Goal: Task Accomplishment & Management: Manage account settings

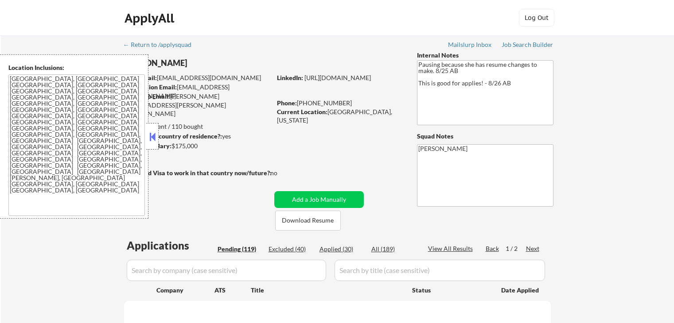
select select ""pending""
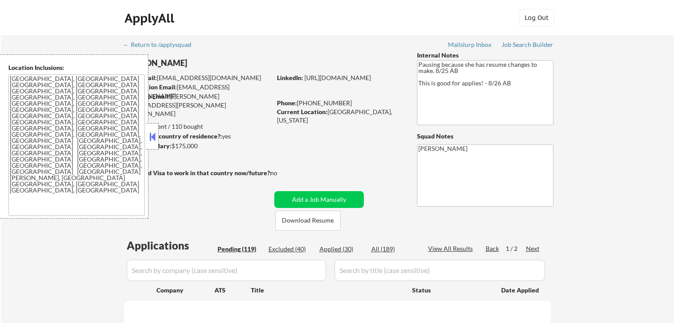
select select ""pending""
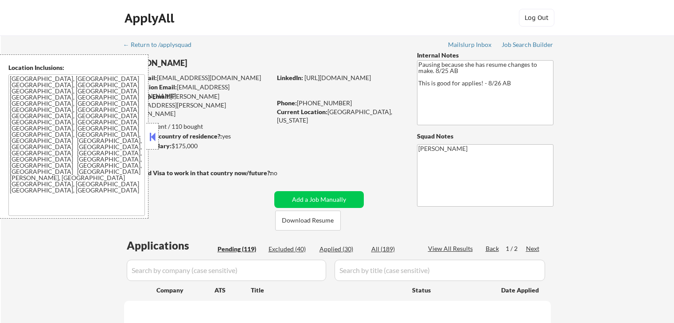
select select ""pending""
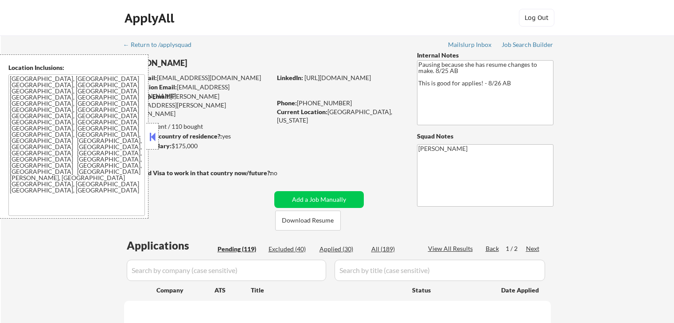
select select ""pending""
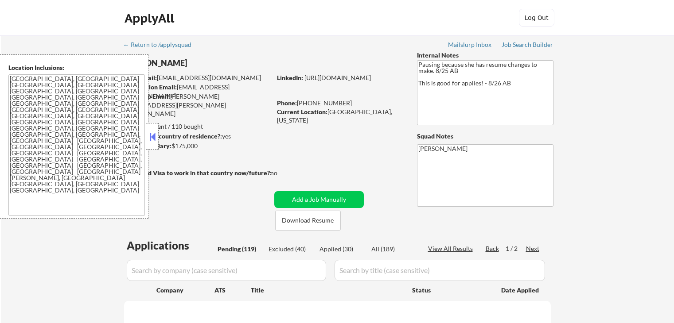
select select ""pending""
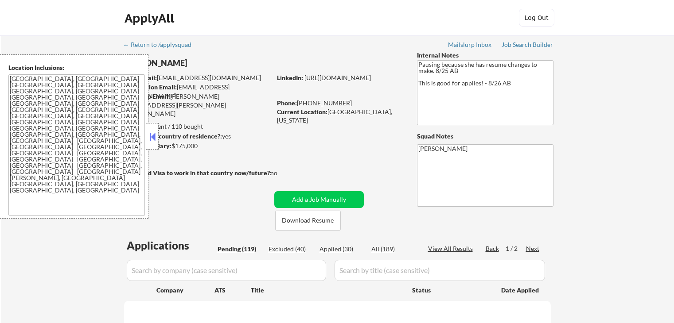
select select ""pending""
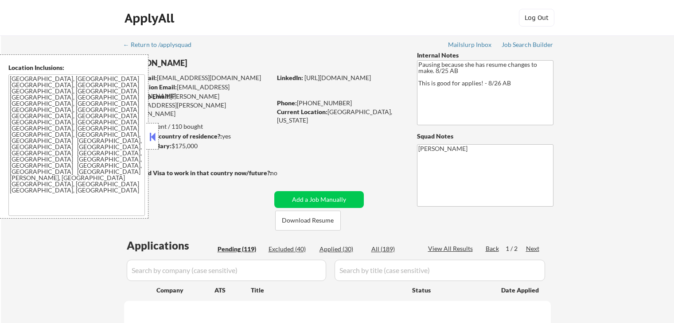
select select ""pending""
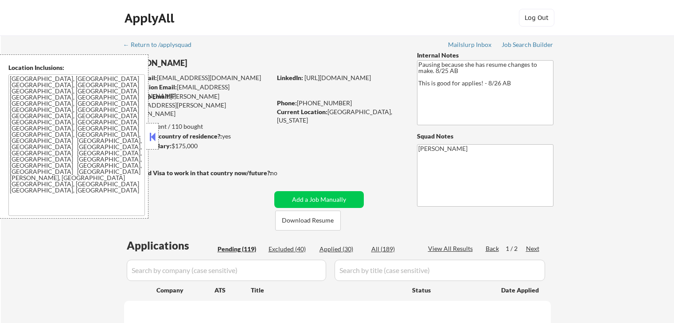
select select ""pending""
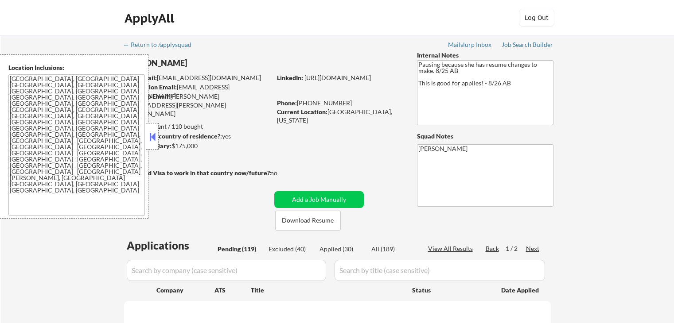
select select ""pending""
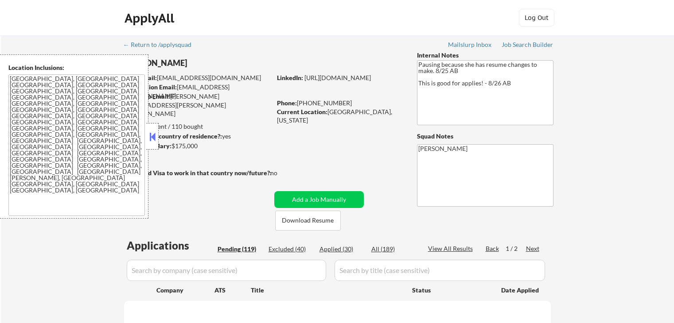
select select ""pending""
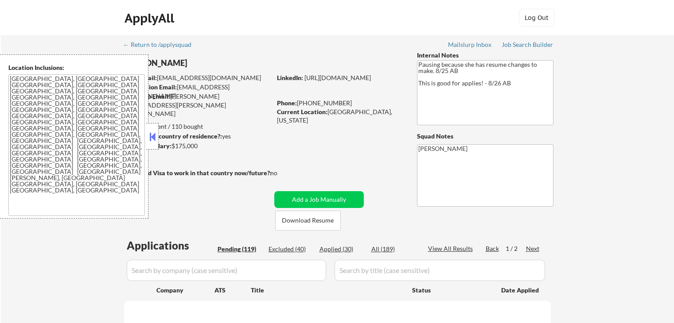
select select ""pending""
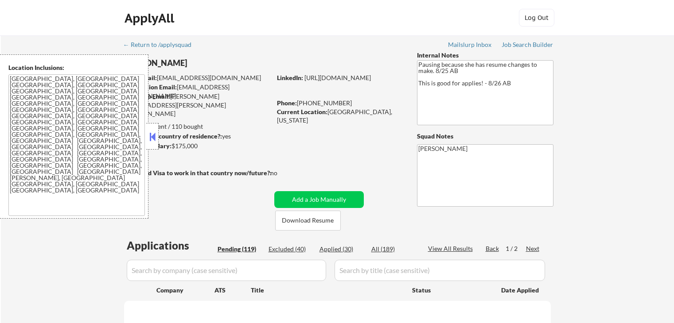
select select ""pending""
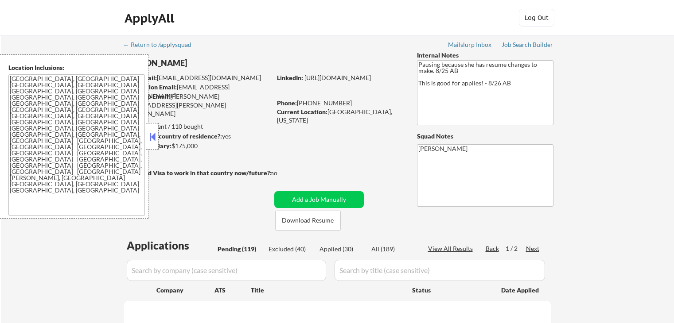
select select ""pending""
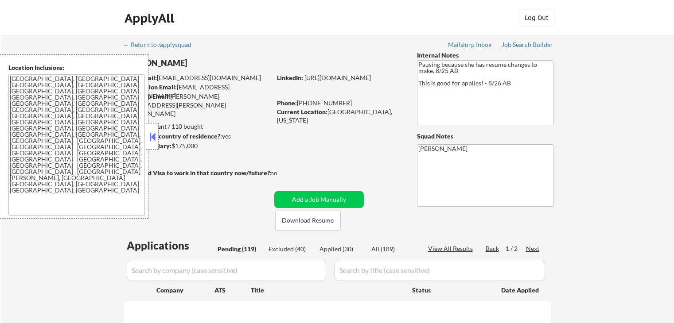
select select ""pending""
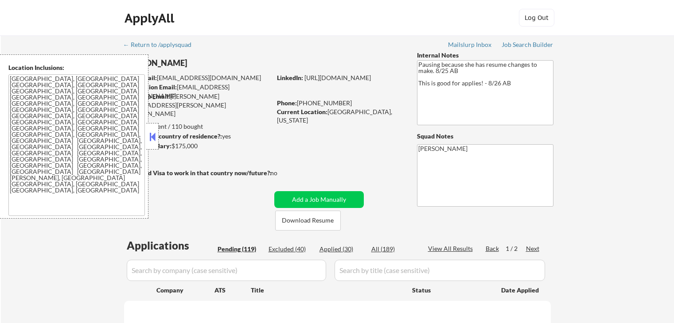
select select ""pending""
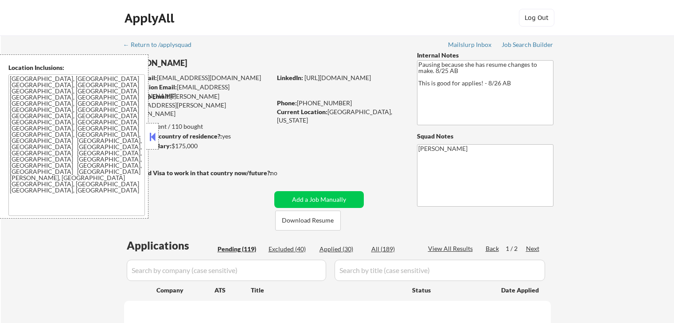
select select ""pending""
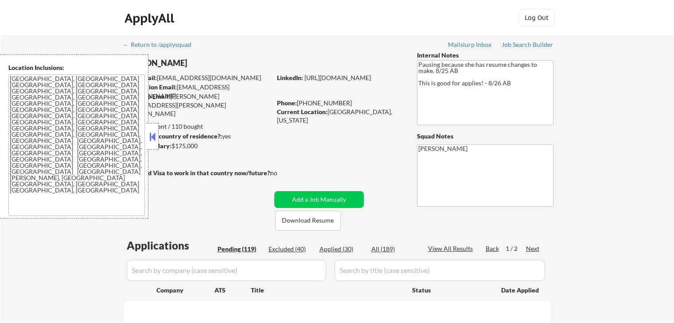
select select ""pending""
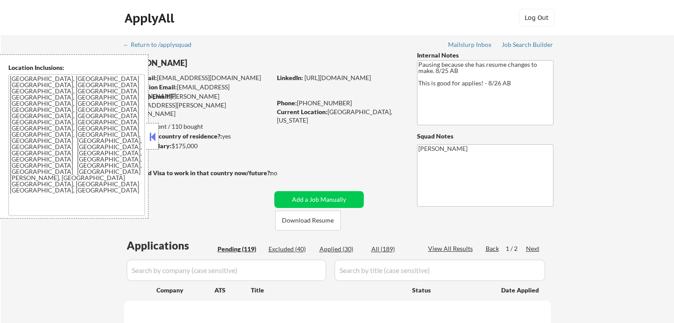
select select ""pending""
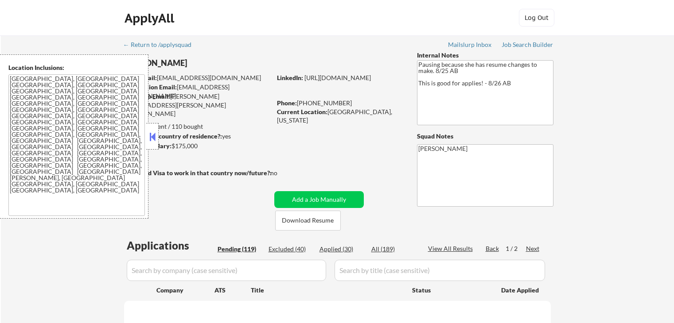
select select ""pending""
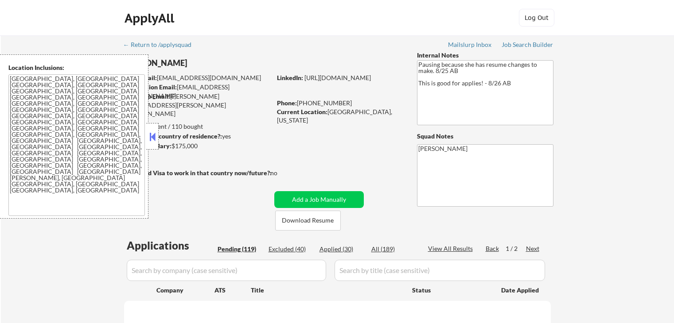
select select ""pending""
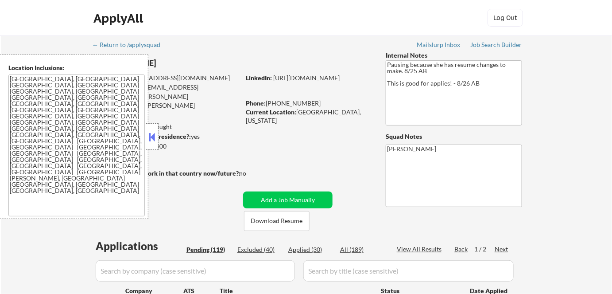
click at [155, 135] on button at bounding box center [152, 136] width 10 height 13
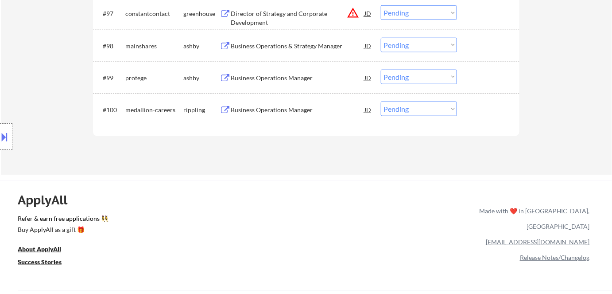
scroll to position [3649, 0]
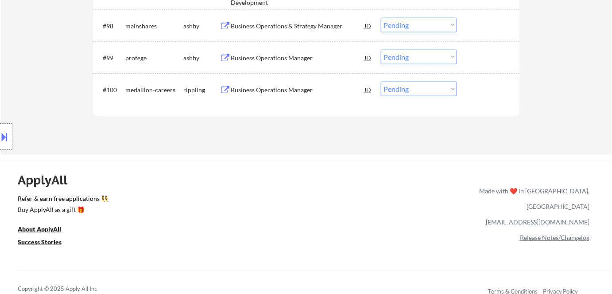
click at [279, 93] on div "Business Operations Manager" at bounding box center [298, 89] width 134 height 9
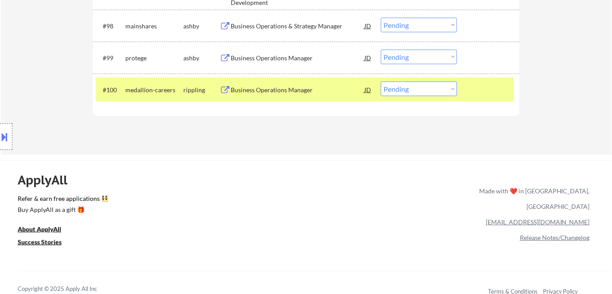
click at [8, 131] on button at bounding box center [5, 136] width 10 height 15
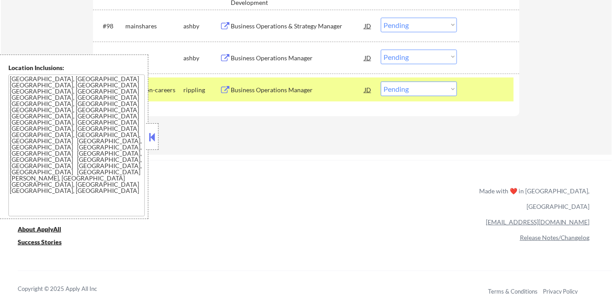
click at [156, 138] on button at bounding box center [152, 136] width 10 height 13
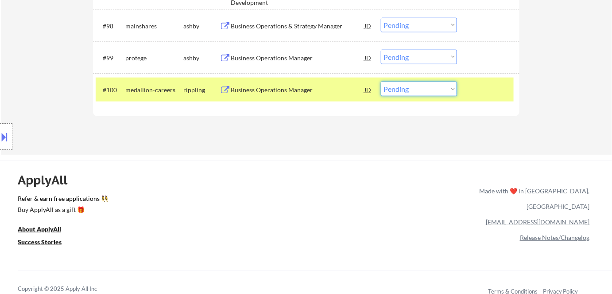
click at [413, 91] on select "Choose an option... Pending Applied Excluded (Questions) Excluded (Expired) Exc…" at bounding box center [419, 88] width 76 height 15
click at [381, 81] on select "Choose an option... Pending Applied Excluded (Questions) Excluded (Expired) Exc…" at bounding box center [419, 88] width 76 height 15
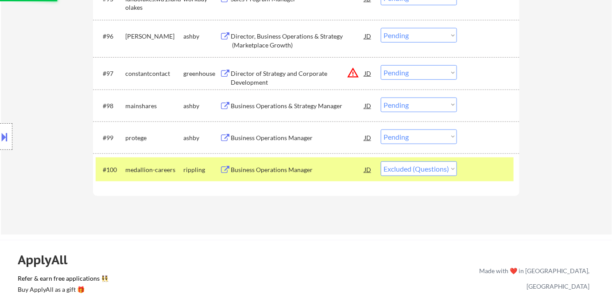
scroll to position [3568, 0]
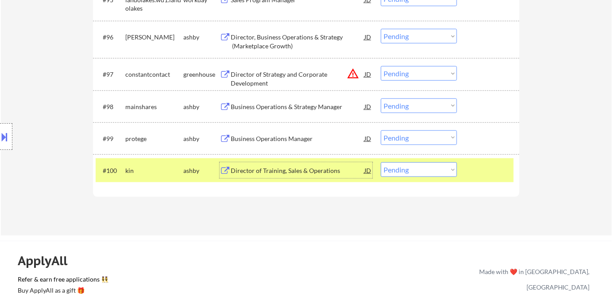
click at [277, 170] on div "Director of Training, Sales & Operations" at bounding box center [298, 170] width 134 height 9
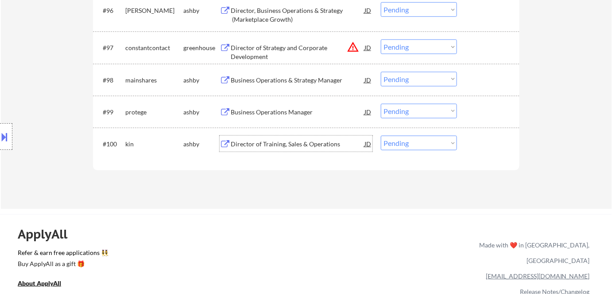
scroll to position [3608, 0]
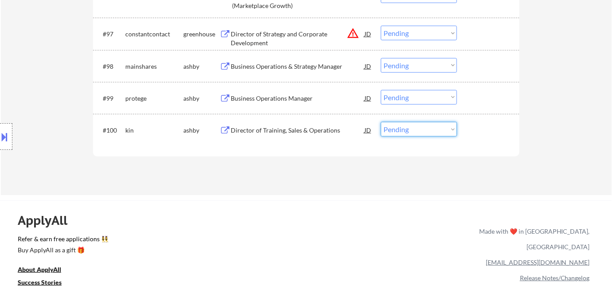
click at [413, 129] on select "Choose an option... Pending Applied Excluded (Questions) Excluded (Expired) Exc…" at bounding box center [419, 129] width 76 height 15
click at [381, 122] on select "Choose an option... Pending Applied Excluded (Questions) Excluded (Expired) Exc…" at bounding box center [419, 129] width 76 height 15
select select ""pending""
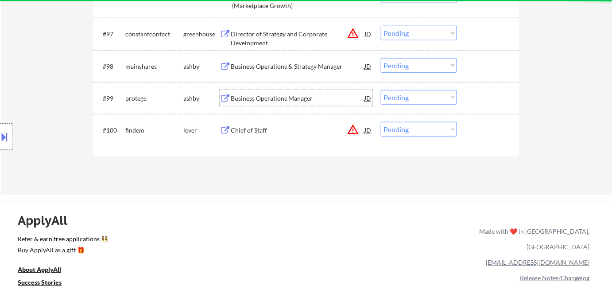
click at [277, 101] on div "Business Operations Manager" at bounding box center [298, 98] width 134 height 9
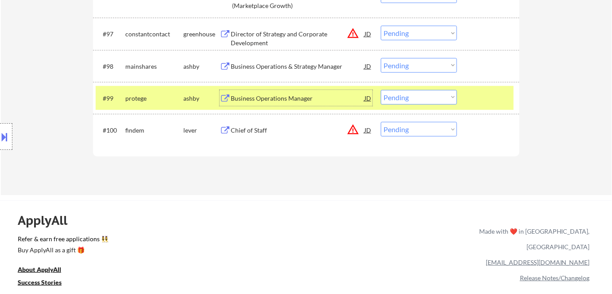
click at [405, 101] on select "Choose an option... Pending Applied Excluded (Questions) Excluded (Expired) Exc…" at bounding box center [419, 97] width 76 height 15
click at [381, 90] on select "Choose an option... Pending Applied Excluded (Questions) Excluded (Expired) Exc…" at bounding box center [419, 97] width 76 height 15
click at [283, 99] on div "Chief of Staff" at bounding box center [298, 98] width 134 height 9
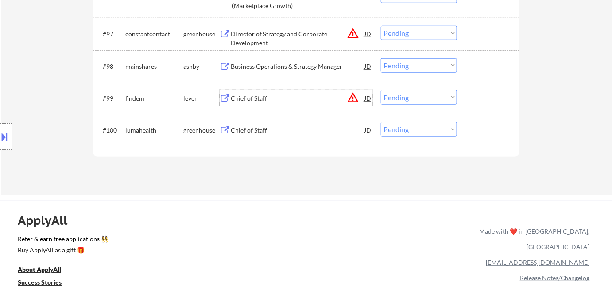
click at [417, 100] on select "Choose an option... Pending Applied Excluded (Questions) Excluded (Expired) Exc…" at bounding box center [419, 97] width 76 height 15
click at [381, 90] on select "Choose an option... Pending Applied Excluded (Questions) Excluded (Expired) Exc…" at bounding box center [419, 97] width 76 height 15
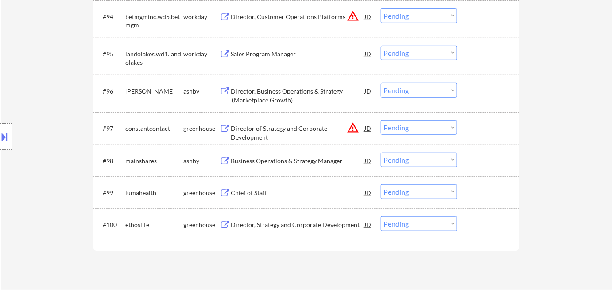
scroll to position [3528, 0]
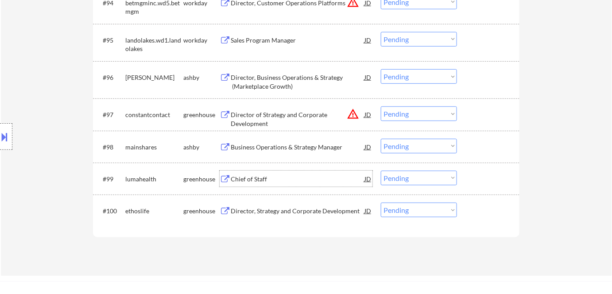
click at [259, 178] on div "Chief of Staff" at bounding box center [298, 178] width 134 height 9
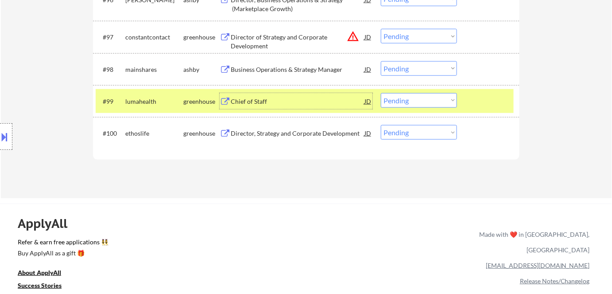
scroll to position [3608, 0]
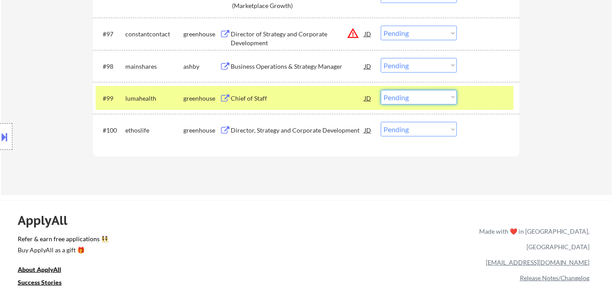
click at [437, 97] on select "Choose an option... Pending Applied Excluded (Questions) Excluded (Expired) Exc…" at bounding box center [419, 97] width 76 height 15
click at [381, 90] on select "Choose an option... Pending Applied Excluded (Questions) Excluded (Expired) Exc…" at bounding box center [419, 97] width 76 height 15
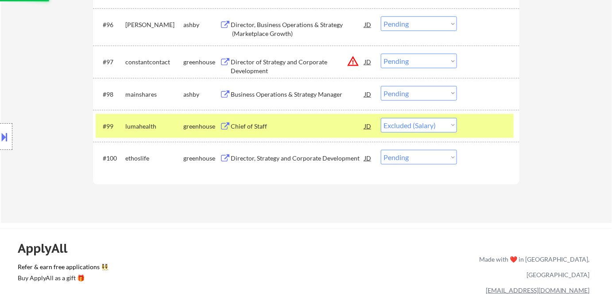
scroll to position [3568, 0]
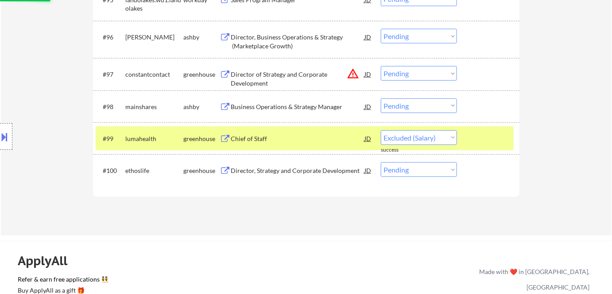
select select ""pending""
click at [277, 105] on div "Business Operations & Strategy Manager" at bounding box center [298, 106] width 134 height 9
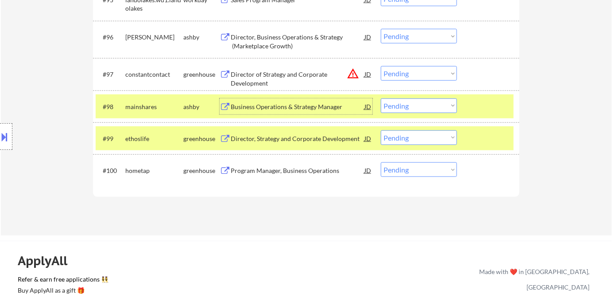
click at [410, 105] on select "Choose an option... Pending Applied Excluded (Questions) Excluded (Expired) Exc…" at bounding box center [419, 105] width 76 height 15
click at [381, 98] on select "Choose an option... Pending Applied Excluded (Questions) Excluded (Expired) Exc…" at bounding box center [419, 105] width 76 height 15
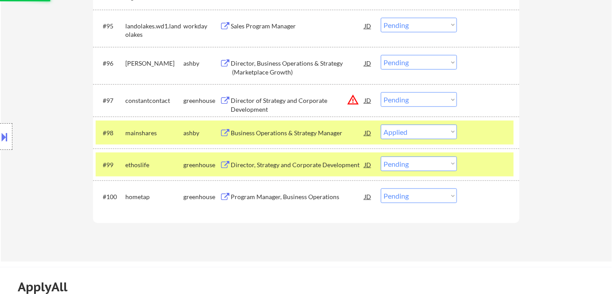
scroll to position [3528, 0]
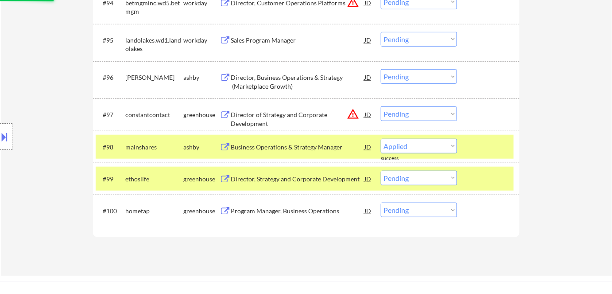
select select ""pending""
click at [275, 78] on div "Director, Business Operations & Strategy (Marketplace Growth)" at bounding box center [298, 81] width 134 height 17
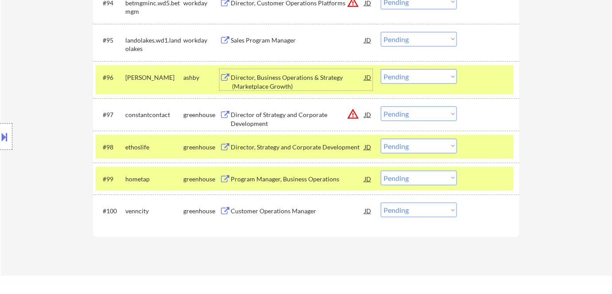
click at [414, 80] on select "Choose an option... Pending Applied Excluded (Questions) Excluded (Expired) Exc…" at bounding box center [419, 76] width 76 height 15
click at [381, 69] on select "Choose an option... Pending Applied Excluded (Questions) Excluded (Expired) Exc…" at bounding box center [419, 76] width 76 height 15
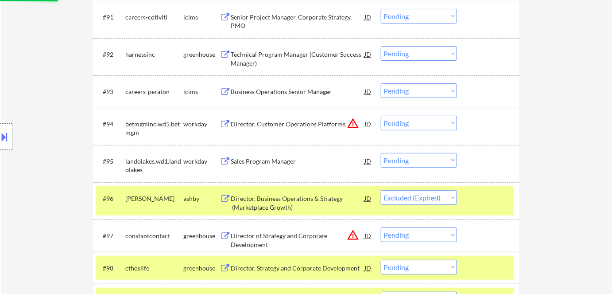
scroll to position [3367, 0]
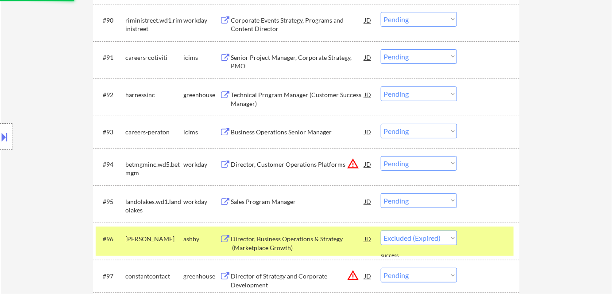
select select ""pending""
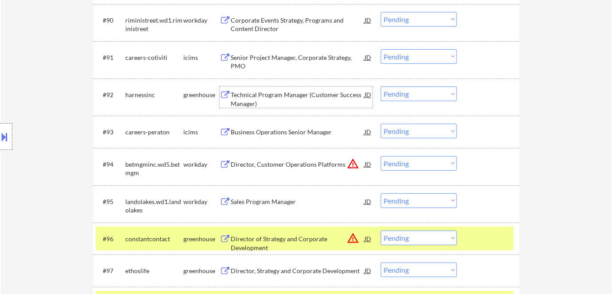
click at [281, 94] on div "Technical Program Manager (Customer Success Manager)" at bounding box center [298, 98] width 134 height 17
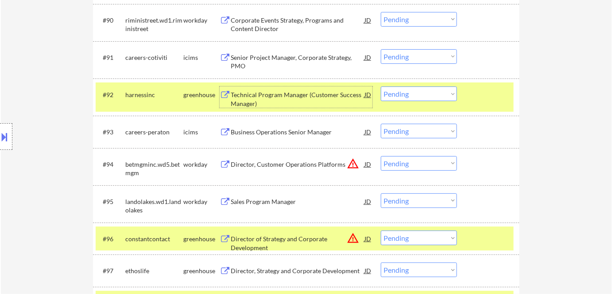
click at [397, 97] on select "Choose an option... Pending Applied Excluded (Questions) Excluded (Expired) Exc…" at bounding box center [419, 93] width 76 height 15
click at [381, 86] on select "Choose an option... Pending Applied Excluded (Questions) Excluded (Expired) Exc…" at bounding box center [419, 93] width 76 height 15
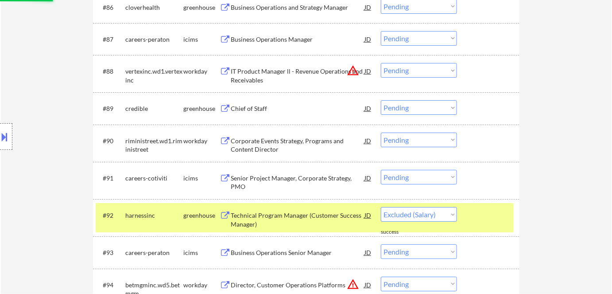
scroll to position [3246, 0]
select select ""pending""
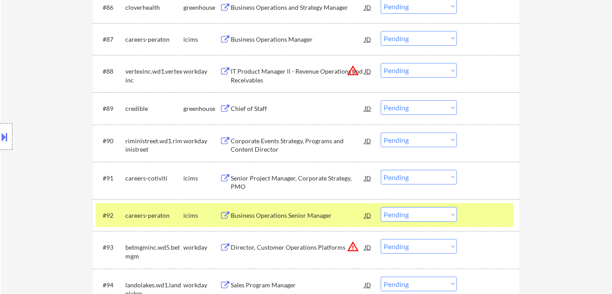
click at [263, 105] on div "Chief of Staff" at bounding box center [298, 108] width 134 height 9
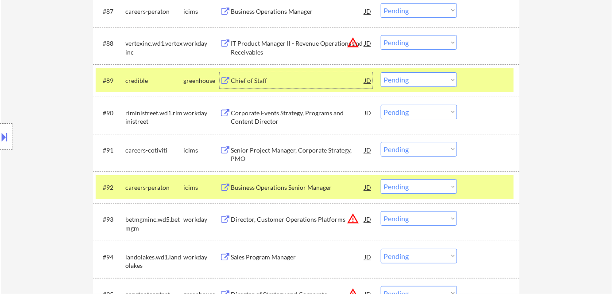
scroll to position [3287, 0]
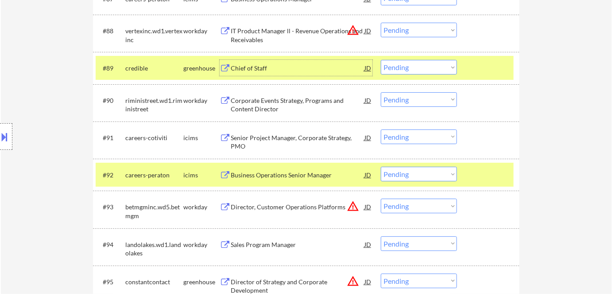
click at [364, 69] on div "JD" at bounding box center [368, 68] width 9 height 16
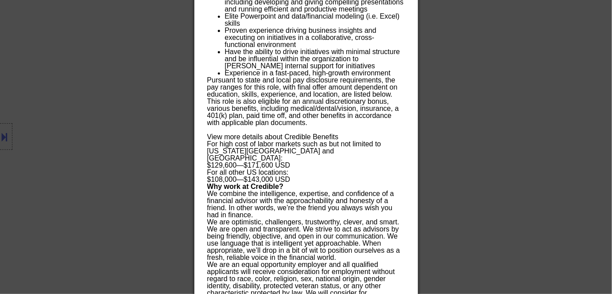
scroll to position [4086, 0]
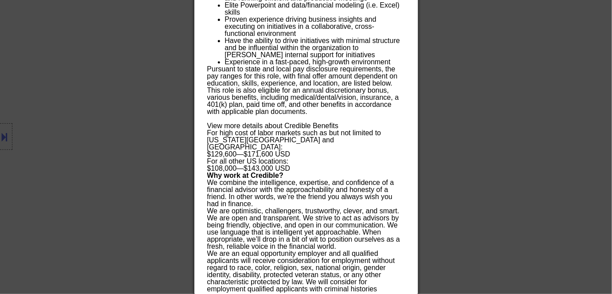
click at [125, 105] on div at bounding box center [306, 147] width 612 height 294
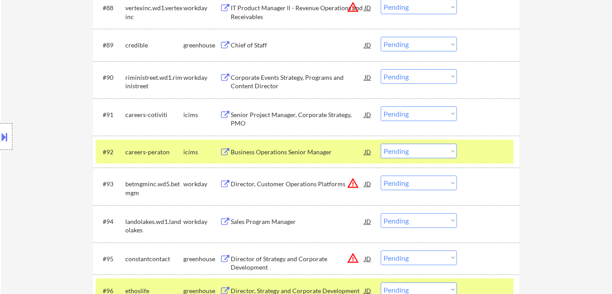
scroll to position [3309, 0]
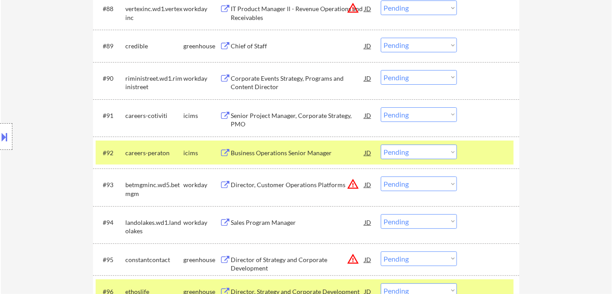
click at [408, 40] on select "Choose an option... Pending Applied Excluded (Questions) Excluded (Expired) Exc…" at bounding box center [419, 45] width 76 height 15
click at [381, 38] on select "Choose an option... Pending Applied Excluded (Questions) Excluded (Expired) Exc…" at bounding box center [419, 45] width 76 height 15
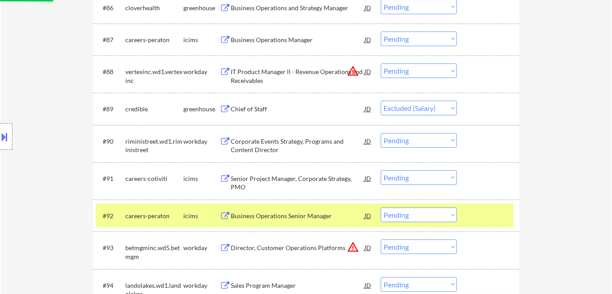
scroll to position [3188, 0]
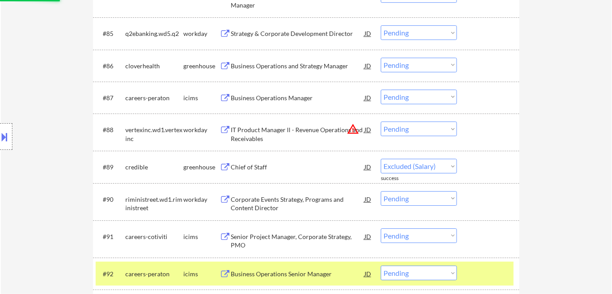
select select ""pending""
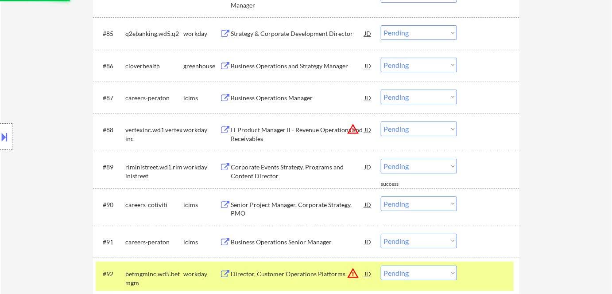
click at [294, 67] on div "Business Operations and Strategy Manager" at bounding box center [298, 66] width 134 height 9
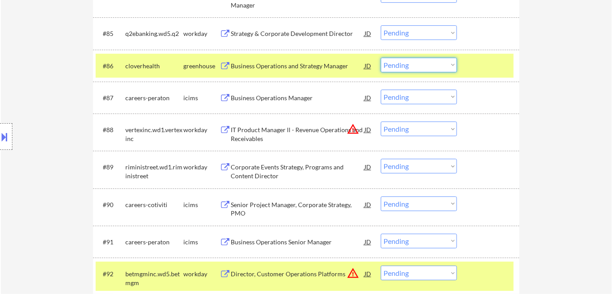
click at [401, 67] on select "Choose an option... Pending Applied Excluded (Questions) Excluded (Expired) Exc…" at bounding box center [419, 65] width 76 height 15
click at [381, 58] on select "Choose an option... Pending Applied Excluded (Questions) Excluded (Expired) Exc…" at bounding box center [419, 65] width 76 height 15
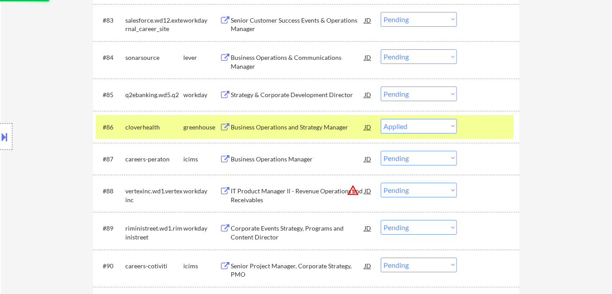
scroll to position [3107, 0]
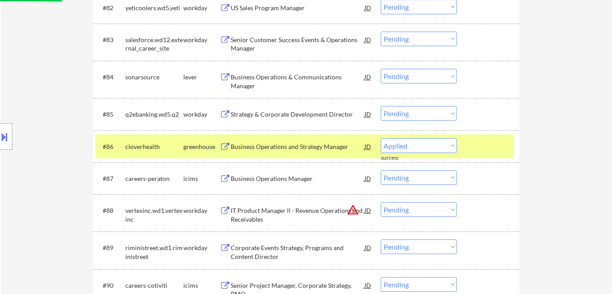
select select ""pending""
click at [292, 78] on div "Business Operations & Communications Manager" at bounding box center [298, 81] width 134 height 17
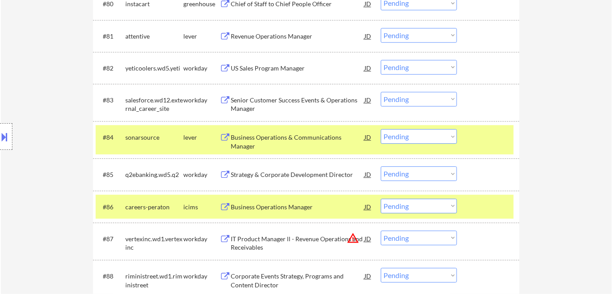
scroll to position [3077, 0]
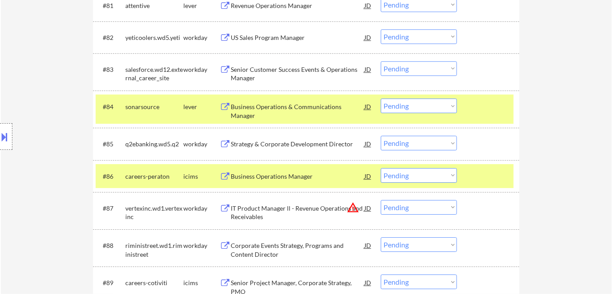
drag, startPoint x: 399, startPoint y: 105, endPoint x: 401, endPoint y: 111, distance: 5.8
click at [399, 105] on select "Choose an option... Pending Applied Excluded (Questions) Excluded (Expired) Exc…" at bounding box center [419, 105] width 76 height 15
click at [381, 98] on select "Choose an option... Pending Applied Excluded (Questions) Excluded (Expired) Exc…" at bounding box center [419, 105] width 76 height 15
select select ""pending""
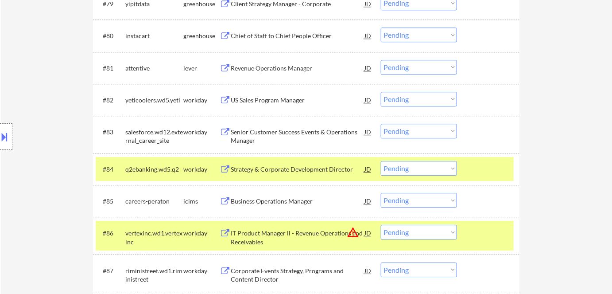
scroll to position [2997, 0]
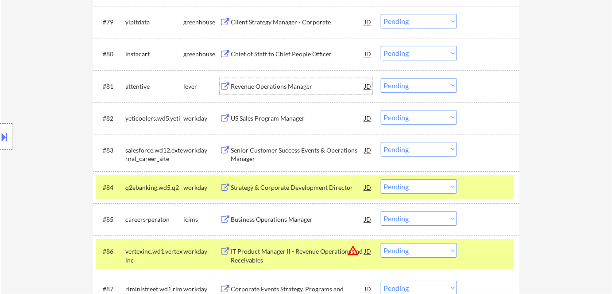
click at [278, 88] on div "Revenue Operations Manager" at bounding box center [298, 86] width 134 height 9
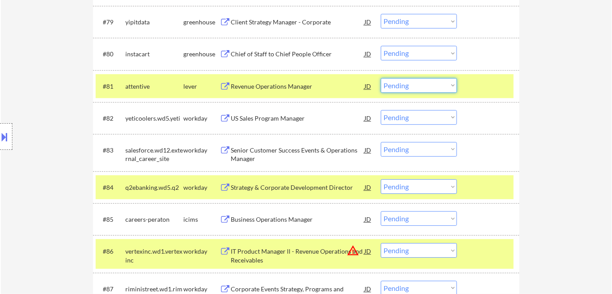
click at [400, 82] on select "Choose an option... Pending Applied Excluded (Questions) Excluded (Expired) Exc…" at bounding box center [419, 85] width 76 height 15
click at [381, 78] on select "Choose an option... Pending Applied Excluded (Questions) Excluded (Expired) Exc…" at bounding box center [419, 85] width 76 height 15
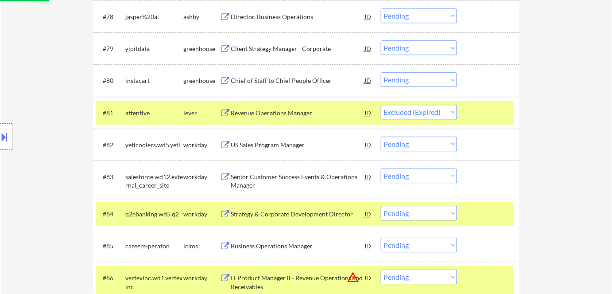
scroll to position [2957, 0]
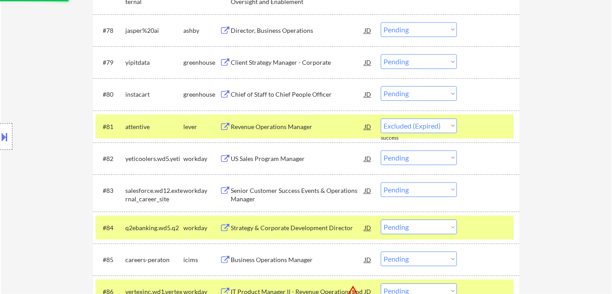
select select ""pending""
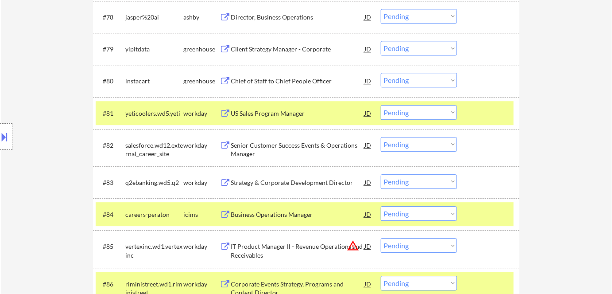
scroll to position [2957, 0]
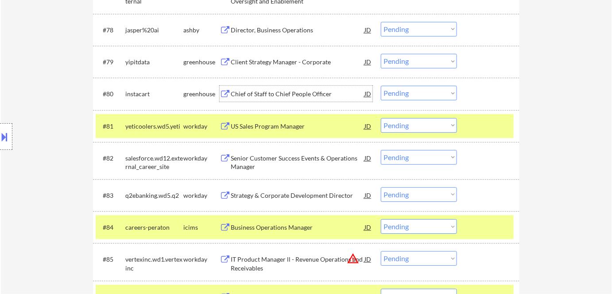
click at [279, 86] on div "Chief of Staff to Chief People Officer" at bounding box center [298, 93] width 134 height 16
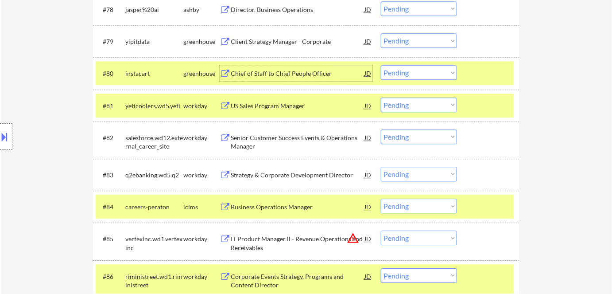
scroll to position [2997, 0]
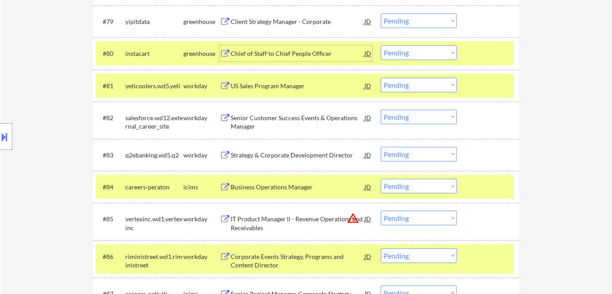
click at [290, 50] on div "Chief of Staff to Chief People Officer" at bounding box center [298, 53] width 134 height 9
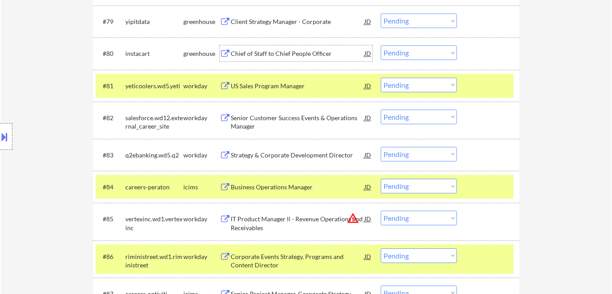
click at [280, 59] on div "Chief of Staff to Chief People Officer" at bounding box center [298, 53] width 134 height 16
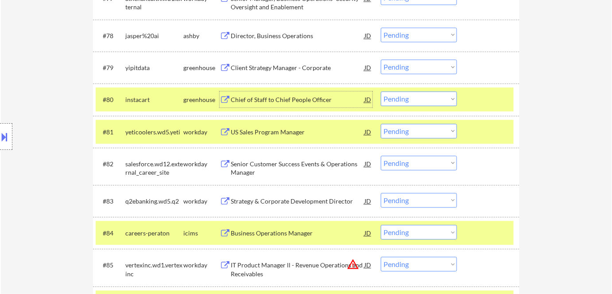
scroll to position [2917, 0]
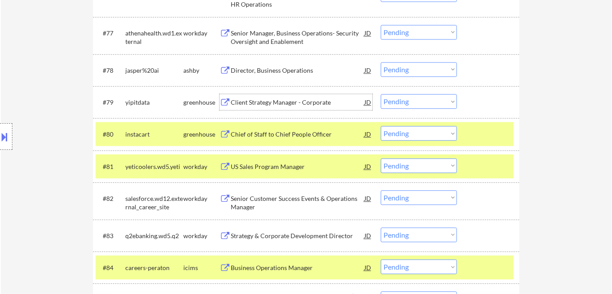
click at [280, 103] on div "Client Strategy Manager - Corporate" at bounding box center [298, 102] width 134 height 9
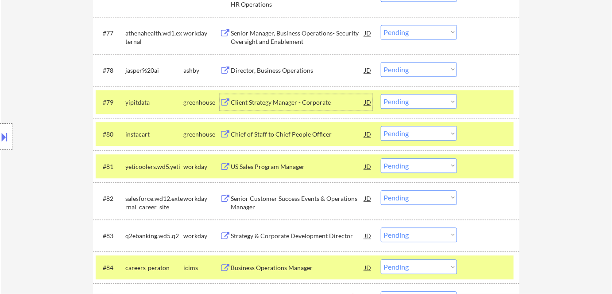
scroll to position [2957, 0]
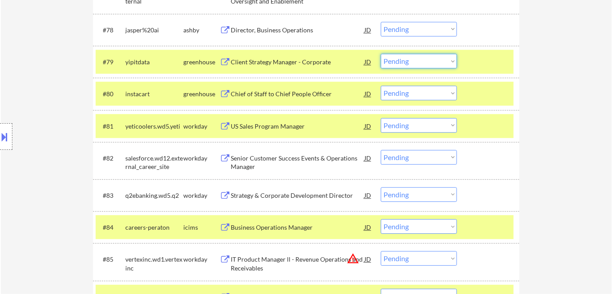
click at [416, 62] on select "Choose an option... Pending Applied Excluded (Questions) Excluded (Expired) Exc…" at bounding box center [419, 61] width 76 height 15
click at [381, 54] on select "Choose an option... Pending Applied Excluded (Questions) Excluded (Expired) Exc…" at bounding box center [419, 61] width 76 height 15
click at [496, 65] on div at bounding box center [489, 62] width 39 height 16
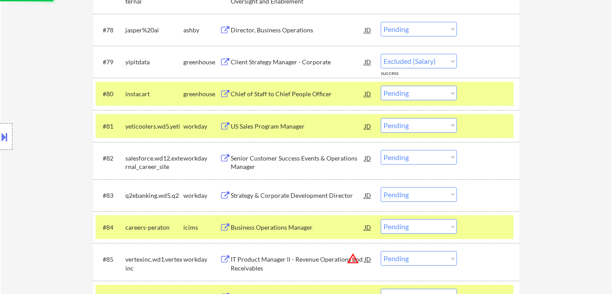
click at [498, 80] on div "#80 instacart greenhouse Chief of Staff to Chief People Officer [PERSON_NAME] a…" at bounding box center [306, 94] width 426 height 32
select select ""pending""
click at [496, 88] on div at bounding box center [489, 93] width 39 height 16
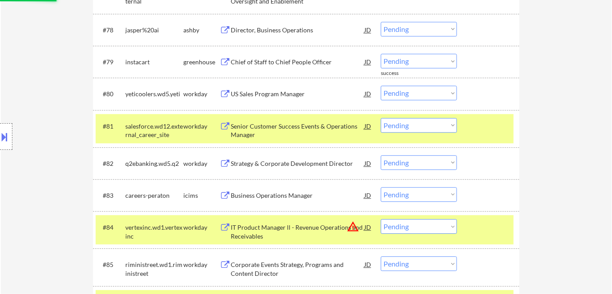
click at [497, 129] on div at bounding box center [489, 126] width 39 height 16
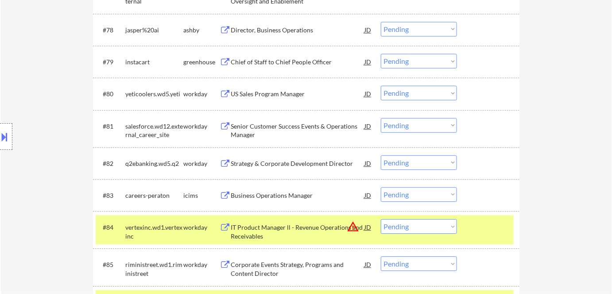
click at [490, 219] on div at bounding box center [489, 227] width 39 height 16
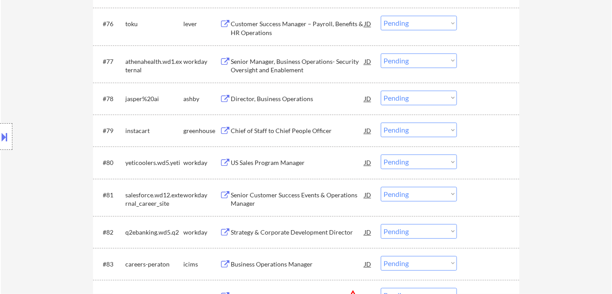
scroll to position [2876, 0]
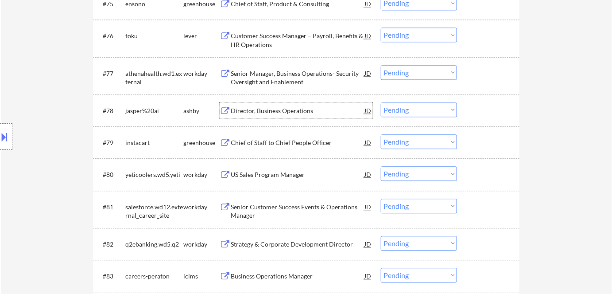
click at [304, 106] on div "Director, Business Operations" at bounding box center [298, 110] width 134 height 9
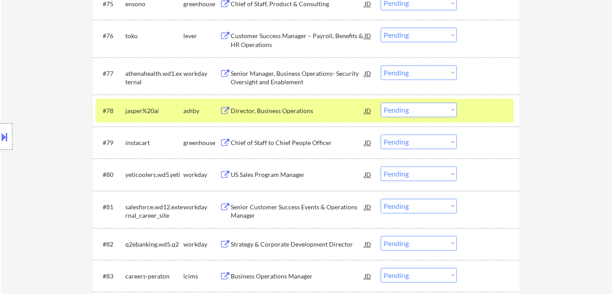
click at [410, 110] on select "Choose an option... Pending Applied Excluded (Questions) Excluded (Expired) Exc…" at bounding box center [419, 109] width 76 height 15
click at [381, 102] on select "Choose an option... Pending Applied Excluded (Questions) Excluded (Expired) Exc…" at bounding box center [419, 109] width 76 height 15
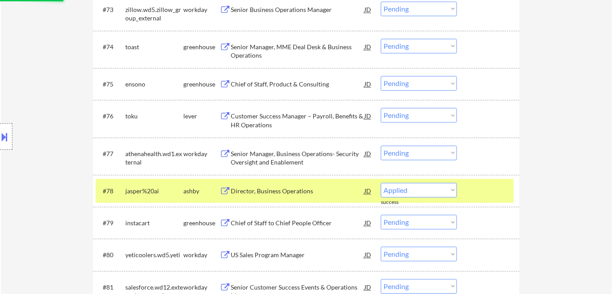
select select ""pending""
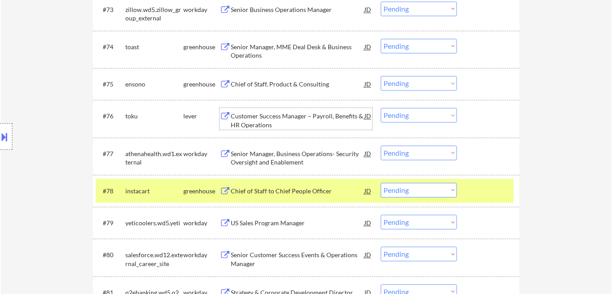
click at [298, 117] on div "Customer Success Manager – Payroll, Benefits & HR Operations" at bounding box center [298, 120] width 134 height 17
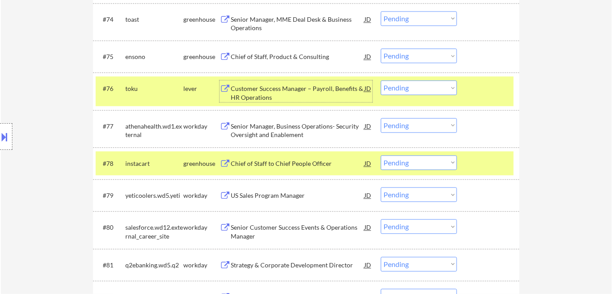
scroll to position [2836, 0]
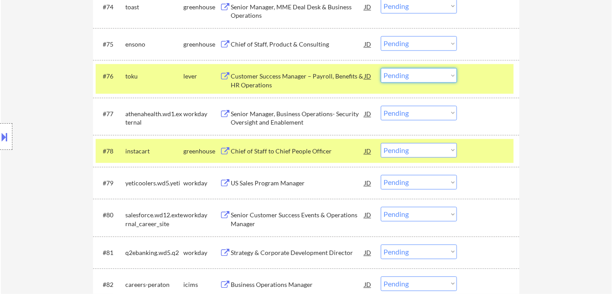
click at [413, 78] on select "Choose an option... Pending Applied Excluded (Questions) Excluded (Expired) Exc…" at bounding box center [419, 75] width 76 height 15
click at [381, 68] on select "Choose an option... Pending Applied Excluded (Questions) Excluded (Expired) Exc…" at bounding box center [419, 75] width 76 height 15
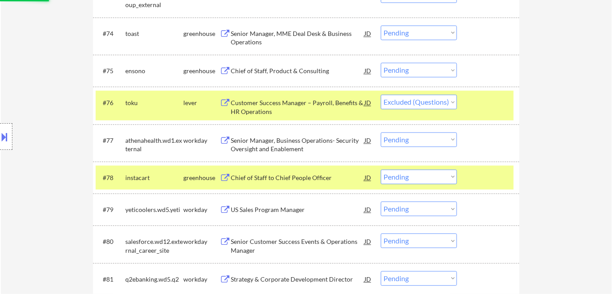
scroll to position [2796, 0]
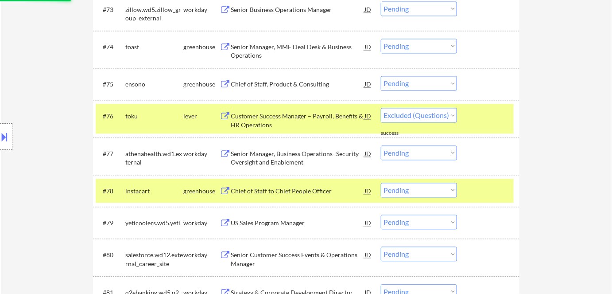
select select ""pending""
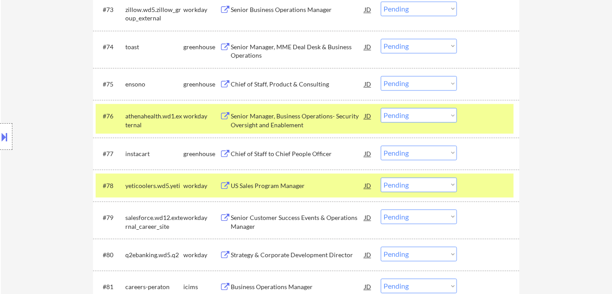
click at [296, 84] on div "Chief of Staff, Product & Consulting" at bounding box center [298, 84] width 134 height 9
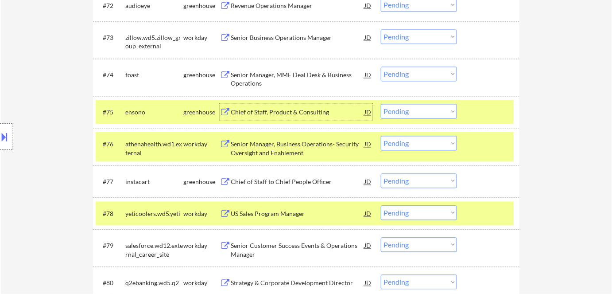
scroll to position [2756, 0]
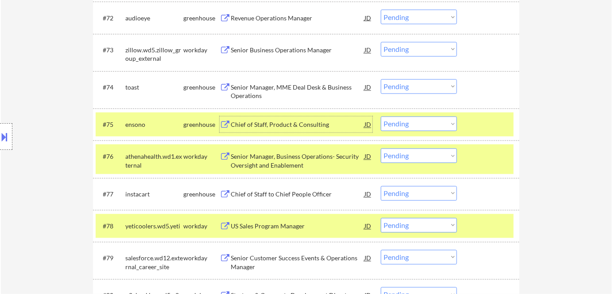
click at [306, 86] on div "Senior Manager, MME Deal Desk & Business Operations" at bounding box center [298, 91] width 134 height 17
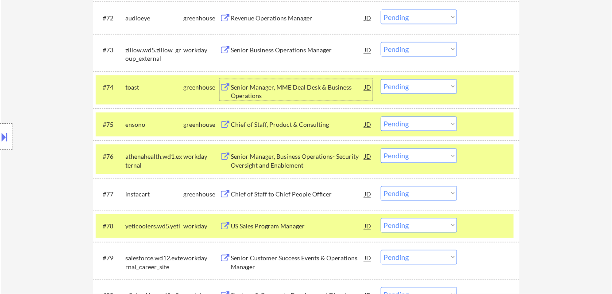
click at [425, 89] on select "Choose an option... Pending Applied Excluded (Questions) Excluded (Expired) Exc…" at bounding box center [419, 86] width 76 height 15
click at [381, 79] on select "Choose an option... Pending Applied Excluded (Questions) Excluded (Expired) Exc…" at bounding box center [419, 86] width 76 height 15
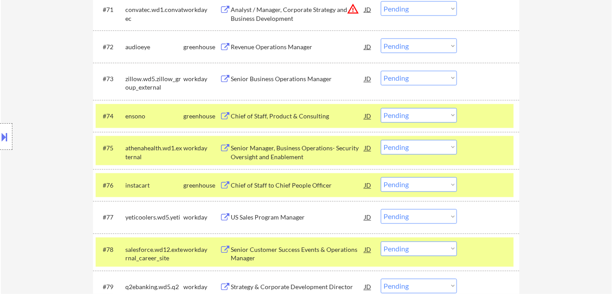
scroll to position [2715, 0]
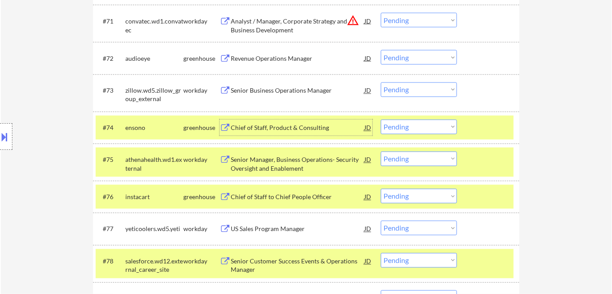
click at [274, 129] on div "Chief of Staff, Product & Consulting" at bounding box center [298, 128] width 134 height 9
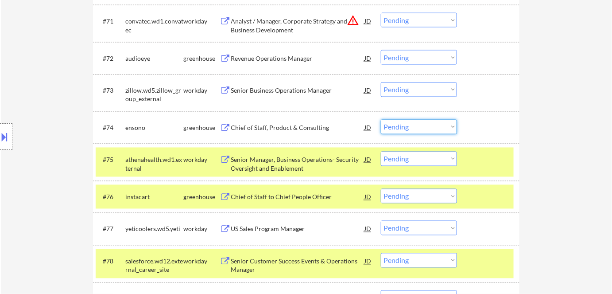
click at [410, 128] on select "Choose an option... Pending Applied Excluded (Questions) Excluded (Expired) Exc…" at bounding box center [419, 127] width 76 height 15
click at [381, 120] on select "Choose an option... Pending Applied Excluded (Questions) Excluded (Expired) Exc…" at bounding box center [419, 127] width 76 height 15
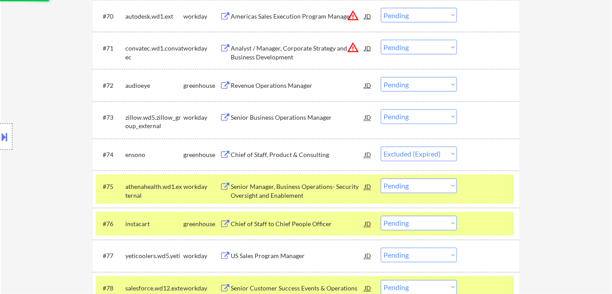
scroll to position [2675, 0]
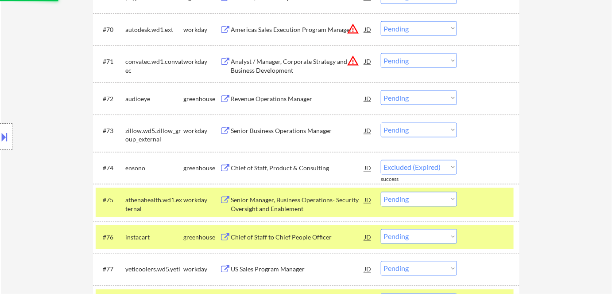
select select ""pending""
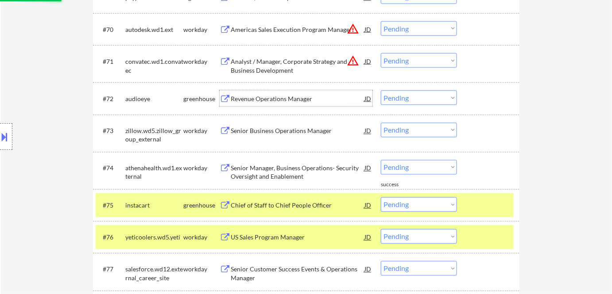
click at [275, 98] on div "Revenue Operations Manager" at bounding box center [298, 98] width 134 height 9
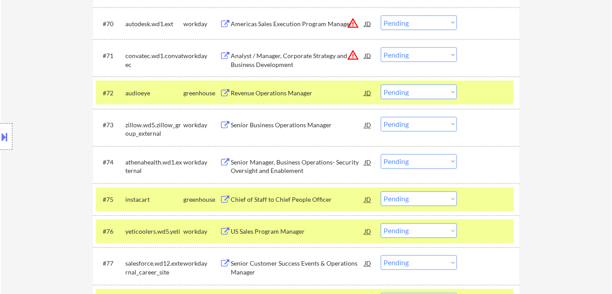
scroll to position [2666, 0]
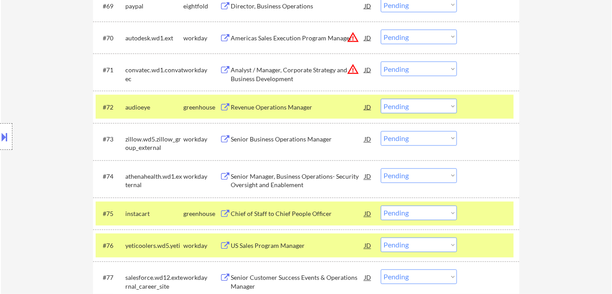
click at [395, 105] on select "Choose an option... Pending Applied Excluded (Questions) Excluded (Expired) Exc…" at bounding box center [419, 106] width 76 height 15
click at [381, 99] on select "Choose an option... Pending Applied Excluded (Questions) Excluded (Expired) Exc…" at bounding box center [419, 106] width 76 height 15
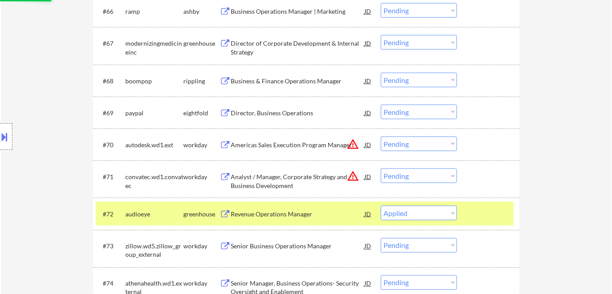
scroll to position [2546, 0]
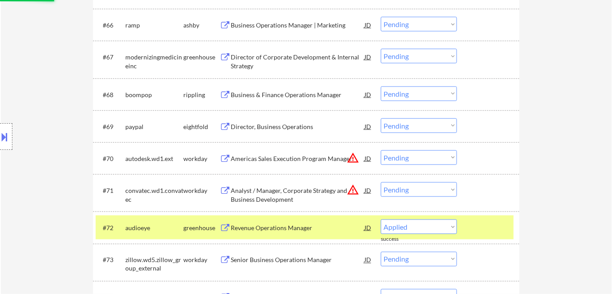
select select ""pending""
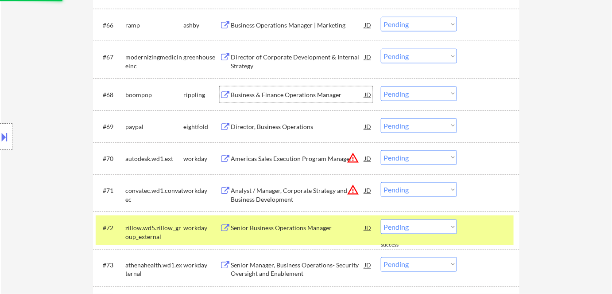
click at [266, 94] on div "Business & Finance Operations Manager" at bounding box center [298, 94] width 134 height 9
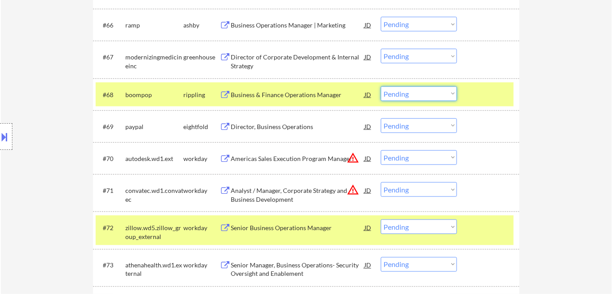
click at [411, 93] on select "Choose an option... Pending Applied Excluded (Questions) Excluded (Expired) Exc…" at bounding box center [419, 93] width 76 height 15
click at [381, 86] on select "Choose an option... Pending Applied Excluded (Questions) Excluded (Expired) Exc…" at bounding box center [419, 93] width 76 height 15
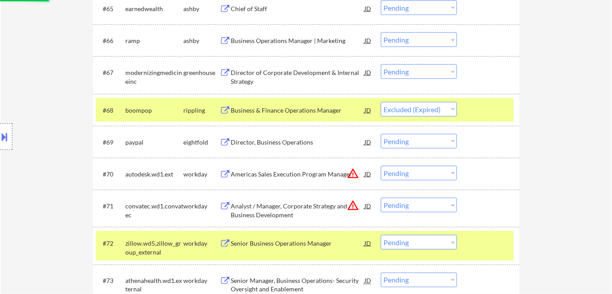
scroll to position [2506, 0]
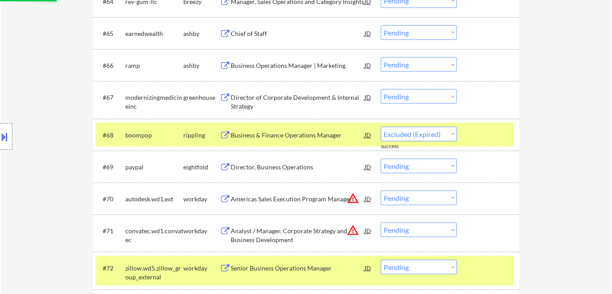
select select ""pending""
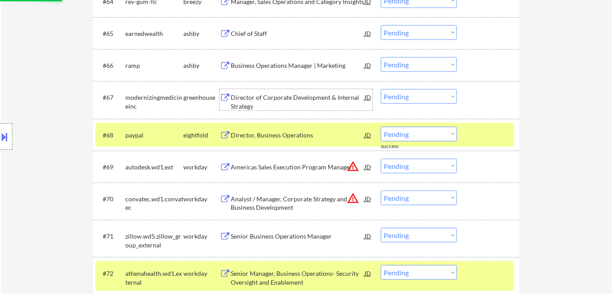
click at [320, 97] on div "Director of Corporate Development & Internal Strategy" at bounding box center [298, 101] width 134 height 17
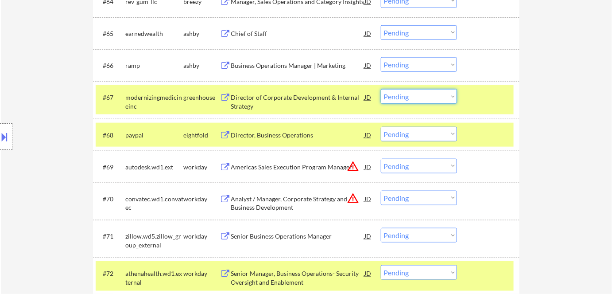
click at [407, 90] on select "Choose an option... Pending Applied Excluded (Questions) Excluded (Expired) Exc…" at bounding box center [419, 96] width 76 height 15
click at [381, 89] on select "Choose an option... Pending Applied Excluded (Questions) Excluded (Expired) Exc…" at bounding box center [419, 96] width 76 height 15
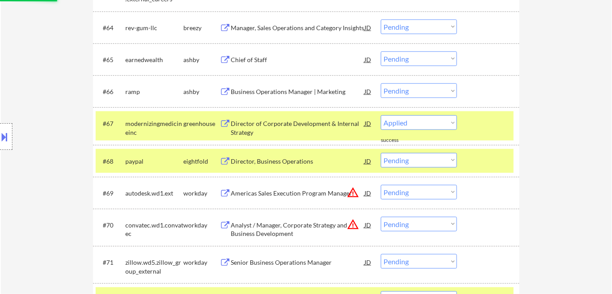
scroll to position [2465, 0]
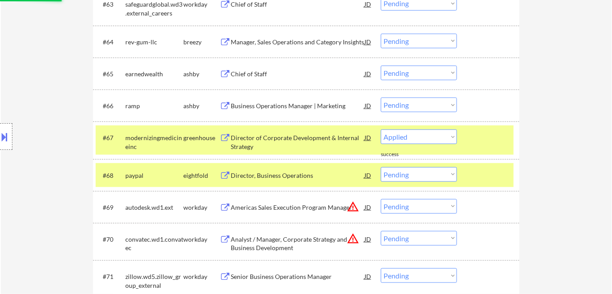
select select ""pending""
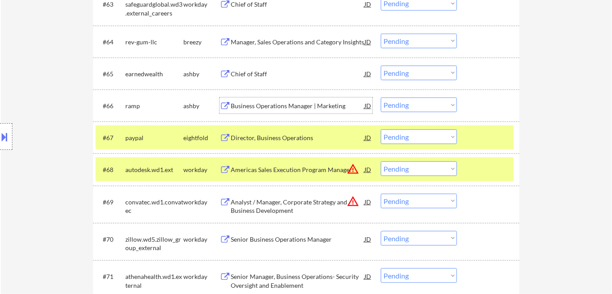
click at [297, 105] on div "Business Operations Manager | Marketing" at bounding box center [298, 105] width 134 height 9
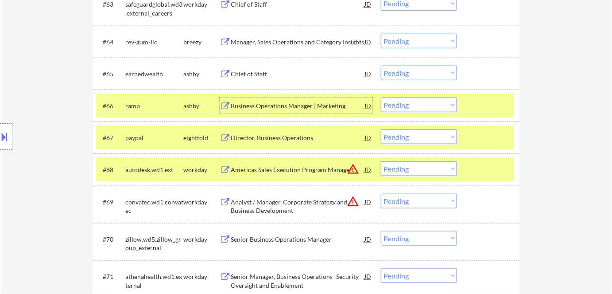
click at [410, 108] on select "Choose an option... Pending Applied Excluded (Questions) Excluded (Expired) Exc…" at bounding box center [419, 104] width 76 height 15
click at [381, 97] on select "Choose an option... Pending Applied Excluded (Questions) Excluded (Expired) Exc…" at bounding box center [419, 104] width 76 height 15
select select ""pending""
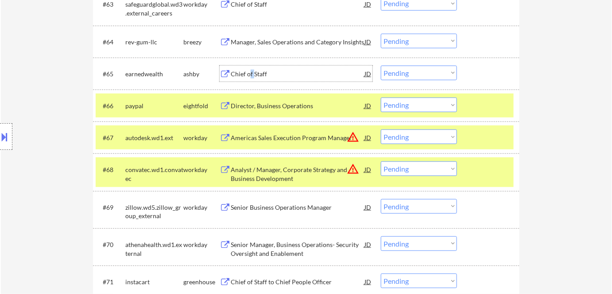
click at [249, 74] on div "Chief of Staff" at bounding box center [298, 74] width 134 height 9
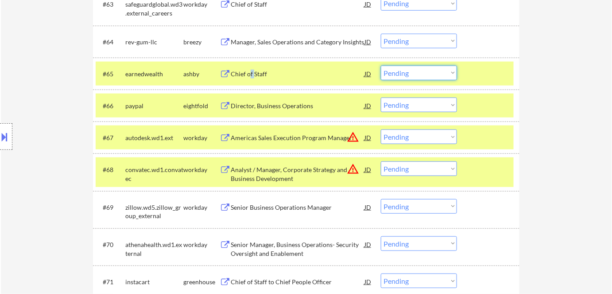
click at [417, 74] on select "Choose an option... Pending Applied Excluded (Questions) Excluded (Expired) Exc…" at bounding box center [419, 73] width 76 height 15
click at [381, 66] on select "Choose an option... Pending Applied Excluded (Questions) Excluded (Expired) Exc…" at bounding box center [419, 73] width 76 height 15
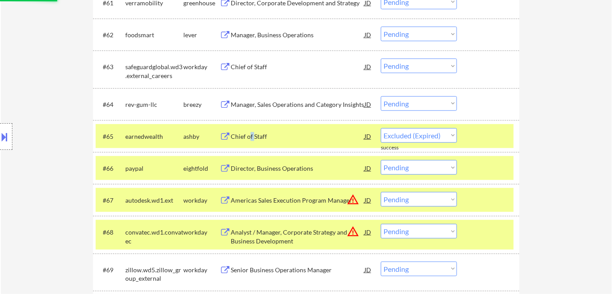
scroll to position [2385, 0]
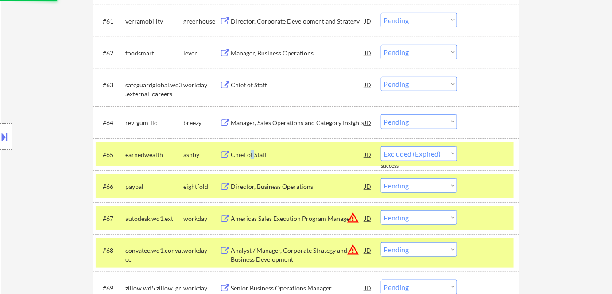
select select ""pending""
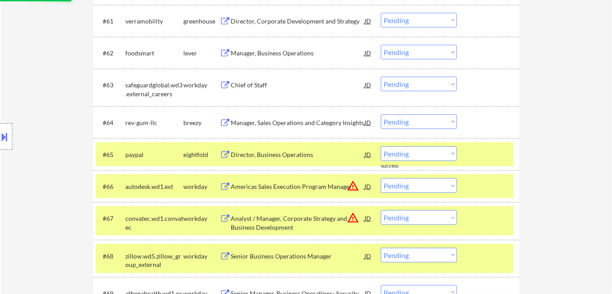
click at [285, 54] on div "Manager, Business Operations" at bounding box center [298, 53] width 134 height 9
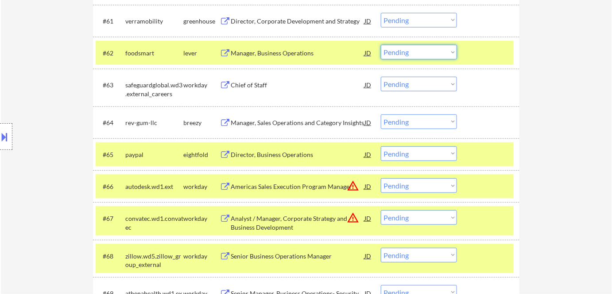
drag, startPoint x: 403, startPoint y: 51, endPoint x: 415, endPoint y: 51, distance: 12.8
click at [403, 51] on select "Choose an option... Pending Applied Excluded (Questions) Excluded (Expired) Exc…" at bounding box center [419, 52] width 76 height 15
click at [381, 45] on select "Choose an option... Pending Applied Excluded (Questions) Excluded (Expired) Exc…" at bounding box center [419, 52] width 76 height 15
select select ""pending""
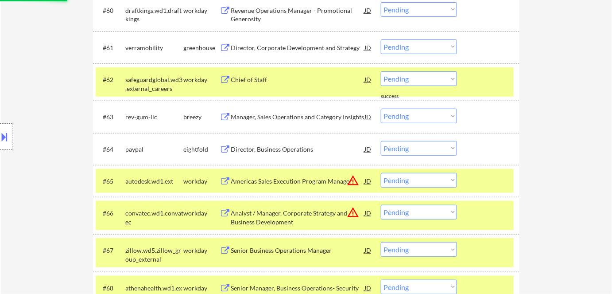
scroll to position [2345, 0]
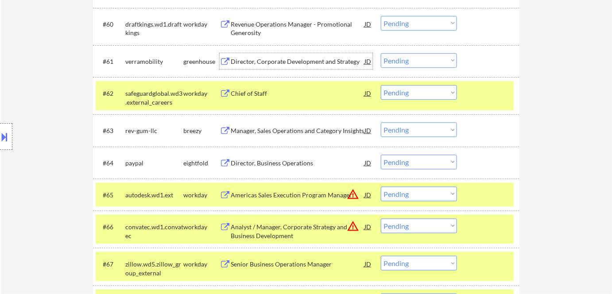
click at [290, 62] on div "Director, Corporate Development and Strategy" at bounding box center [298, 61] width 134 height 9
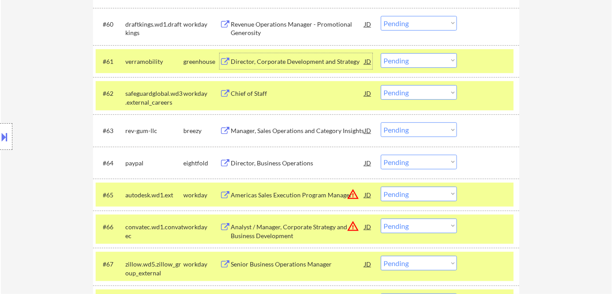
click at [389, 58] on select "Choose an option... Pending Applied Excluded (Questions) Excluded (Expired) Exc…" at bounding box center [419, 60] width 76 height 15
click at [381, 53] on select "Choose an option... Pending Applied Excluded (Questions) Excluded (Expired) Exc…" at bounding box center [419, 60] width 76 height 15
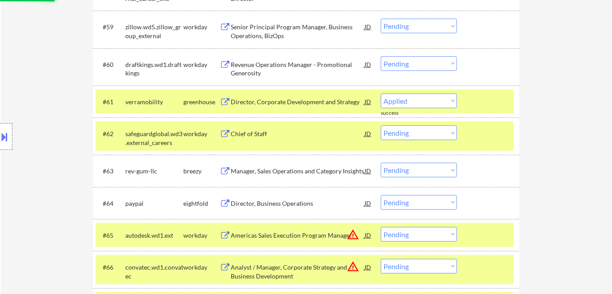
select select ""pending""
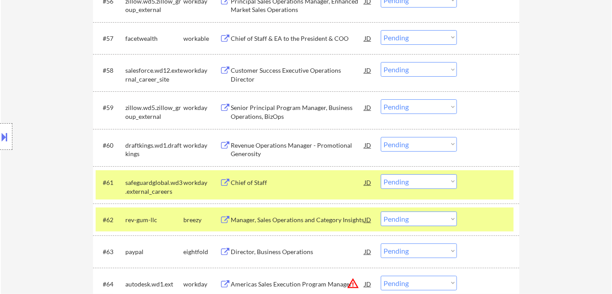
scroll to position [2183, 0]
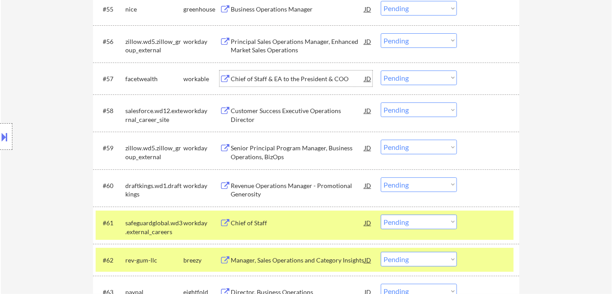
click at [283, 75] on div "Chief of Staff & EA to the President & COO" at bounding box center [298, 78] width 134 height 9
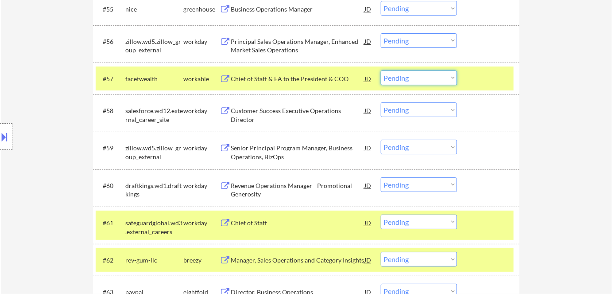
click at [401, 81] on select "Choose an option... Pending Applied Excluded (Questions) Excluded (Expired) Exc…" at bounding box center [419, 77] width 76 height 15
click at [381, 70] on select "Choose an option... Pending Applied Excluded (Questions) Excluded (Expired) Exc…" at bounding box center [419, 77] width 76 height 15
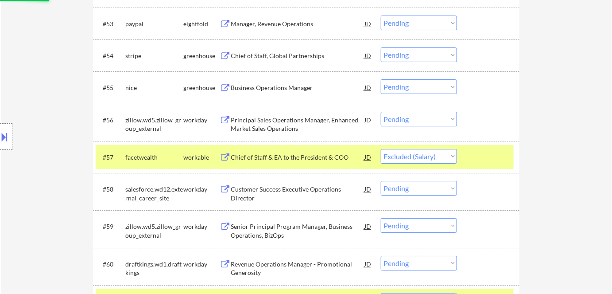
scroll to position [2103, 0]
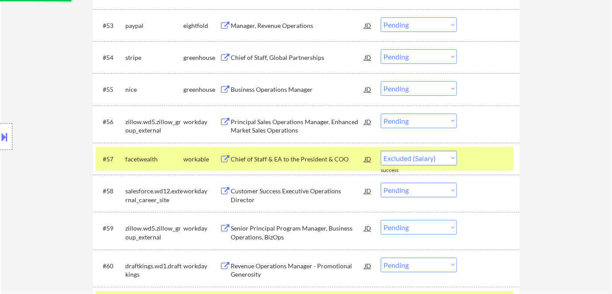
select select ""pending""
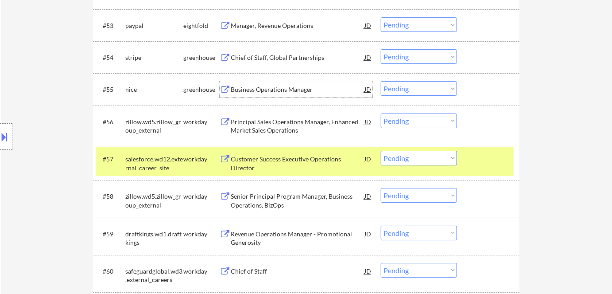
click at [283, 87] on div "Business Operations Manager" at bounding box center [298, 89] width 134 height 9
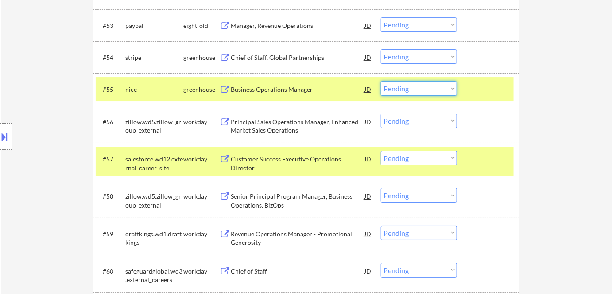
click at [395, 88] on select "Choose an option... Pending Applied Excluded (Questions) Excluded (Expired) Exc…" at bounding box center [419, 88] width 76 height 15
click at [381, 81] on select "Choose an option... Pending Applied Excluded (Questions) Excluded (Expired) Exc…" at bounding box center [419, 88] width 76 height 15
select select ""pending""
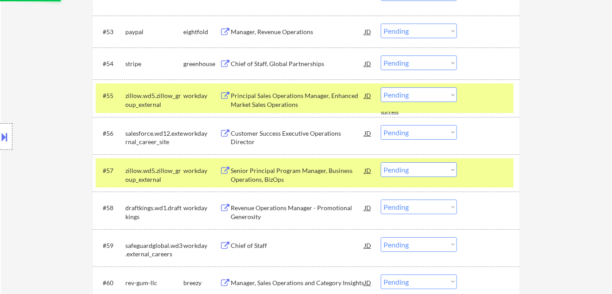
scroll to position [2063, 0]
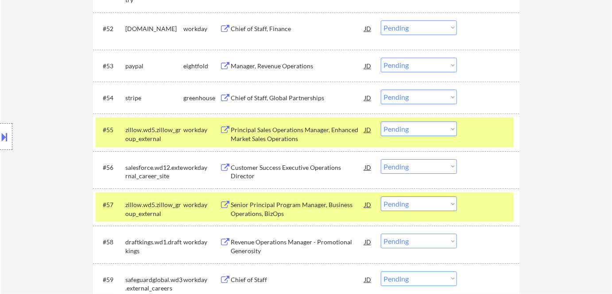
click at [268, 95] on div "Chief of Staff, Global Partnerships" at bounding box center [298, 97] width 134 height 9
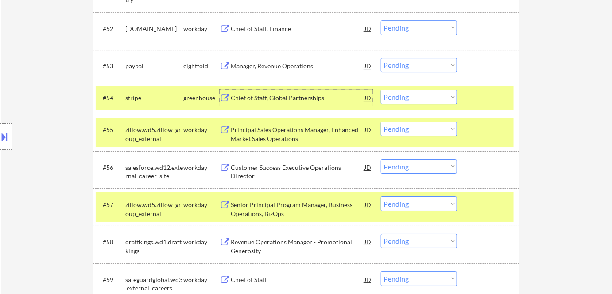
click at [400, 100] on select "Choose an option... Pending Applied Excluded (Questions) Excluded (Expired) Exc…" at bounding box center [419, 96] width 76 height 15
click at [381, 89] on select "Choose an option... Pending Applied Excluded (Questions) Excluded (Expired) Exc…" at bounding box center [419, 96] width 76 height 15
select select ""pending""
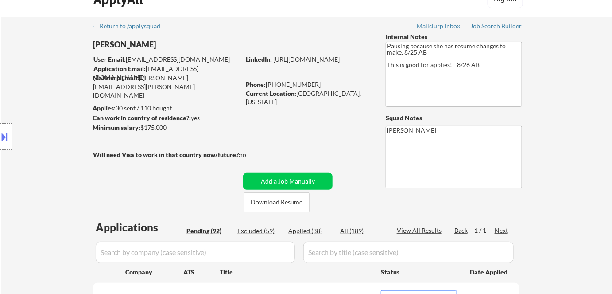
scroll to position [161, 0]
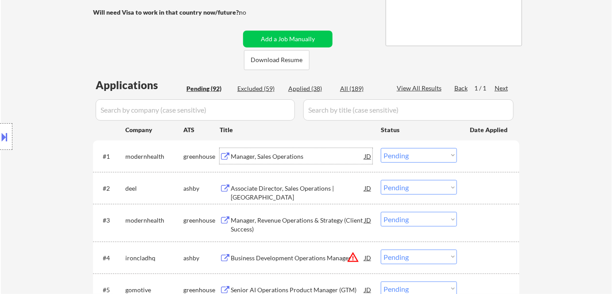
click at [281, 156] on div "Manager, Sales Operations" at bounding box center [298, 156] width 134 height 9
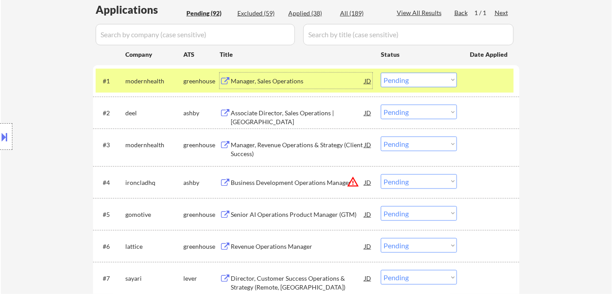
scroll to position [241, 0]
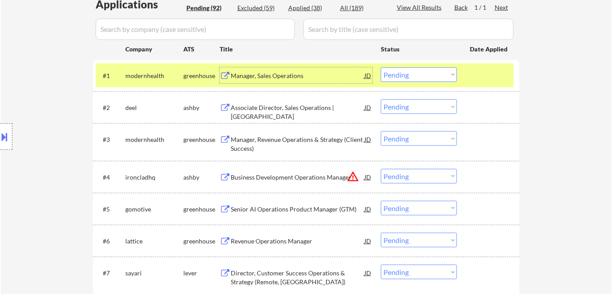
click at [415, 76] on select "Choose an option... Pending Applied Excluded (Questions) Excluded (Expired) Exc…" at bounding box center [419, 74] width 76 height 15
click at [381, 67] on select "Choose an option... Pending Applied Excluded (Questions) Excluded (Expired) Exc…" at bounding box center [419, 74] width 76 height 15
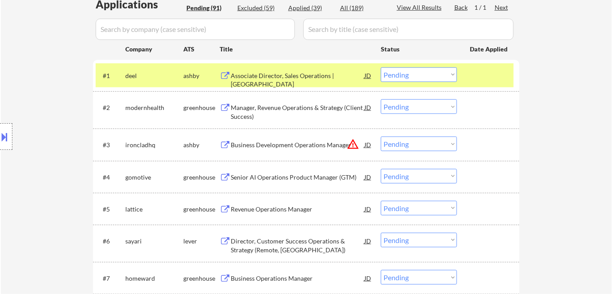
click at [297, 73] on div "Associate Director, Sales Operations | [GEOGRAPHIC_DATA]" at bounding box center [298, 79] width 134 height 17
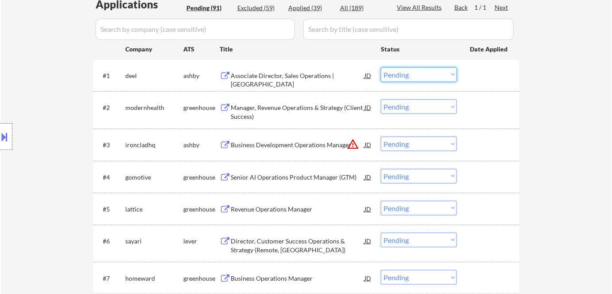
click at [398, 74] on select "Choose an option... Pending Applied Excluded (Questions) Excluded (Expired) Exc…" at bounding box center [419, 74] width 76 height 15
click at [381, 67] on select "Choose an option... Pending Applied Excluded (Questions) Excluded (Expired) Exc…" at bounding box center [419, 74] width 76 height 15
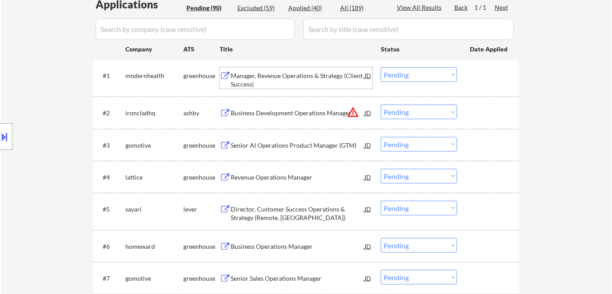
click at [326, 77] on div "Manager, Revenue Operations & Strategy (Client Success)" at bounding box center [298, 79] width 134 height 17
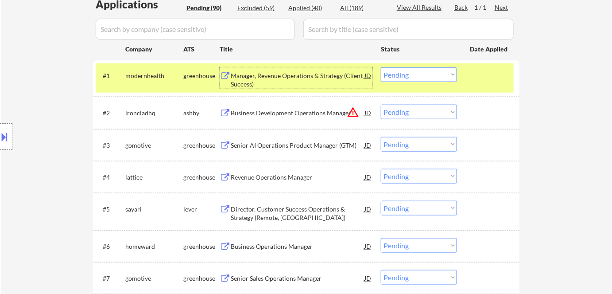
click at [413, 74] on select "Choose an option... Pending Applied Excluded (Questions) Excluded (Expired) Exc…" at bounding box center [419, 74] width 76 height 15
click at [381, 67] on select "Choose an option... Pending Applied Excluded (Questions) Excluded (Expired) Exc…" at bounding box center [419, 74] width 76 height 15
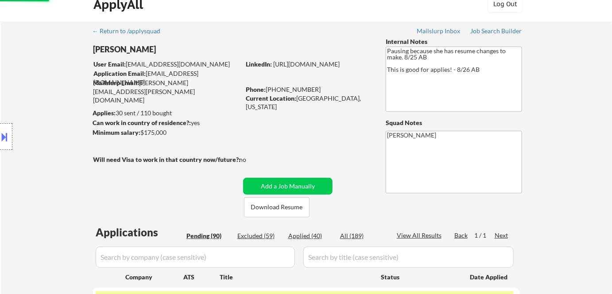
scroll to position [0, 0]
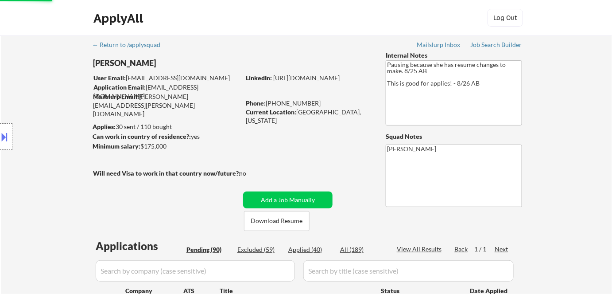
select select ""pending""
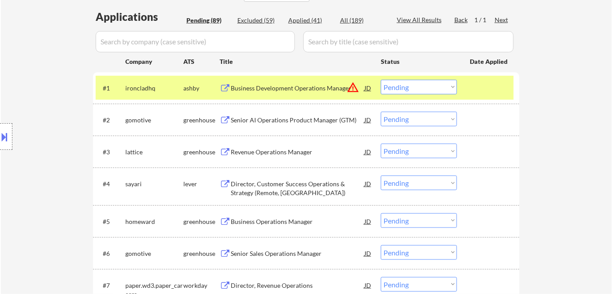
scroll to position [241, 0]
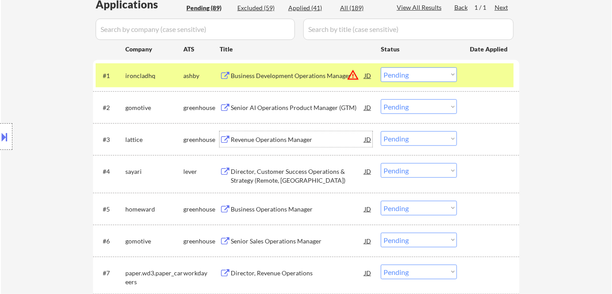
click at [273, 136] on div "Revenue Operations Manager" at bounding box center [298, 139] width 134 height 9
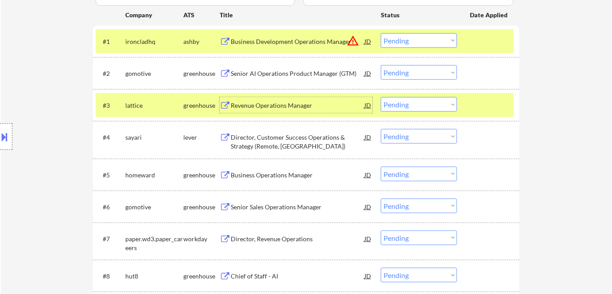
scroll to position [322, 0]
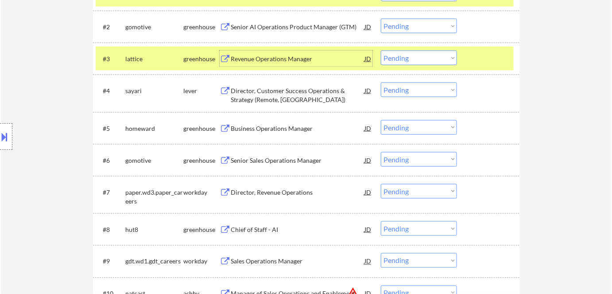
click at [402, 58] on select "Choose an option... Pending Applied Excluded (Questions) Excluded (Expired) Exc…" at bounding box center [419, 57] width 76 height 15
click at [381, 50] on select "Choose an option... Pending Applied Excluded (Questions) Excluded (Expired) Exc…" at bounding box center [419, 57] width 76 height 15
select select ""pending""
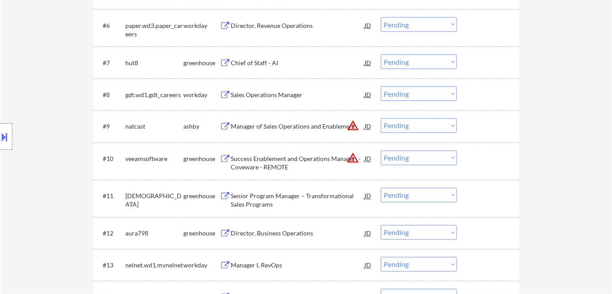
scroll to position [443, 0]
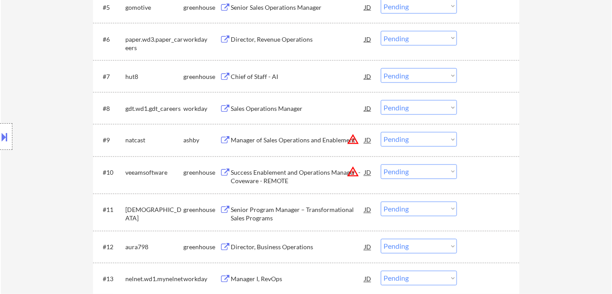
click at [256, 74] on div "Chief of Staff - AI" at bounding box center [298, 76] width 134 height 9
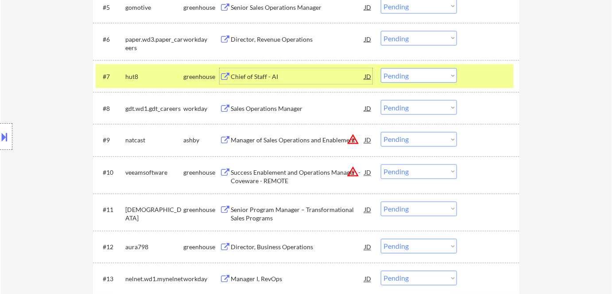
click at [394, 81] on select "Choose an option... Pending Applied Excluded (Questions) Excluded (Expired) Exc…" at bounding box center [419, 75] width 76 height 15
click at [381, 68] on select "Choose an option... Pending Applied Excluded (Questions) Excluded (Expired) Exc…" at bounding box center [419, 75] width 76 height 15
select select ""pending""
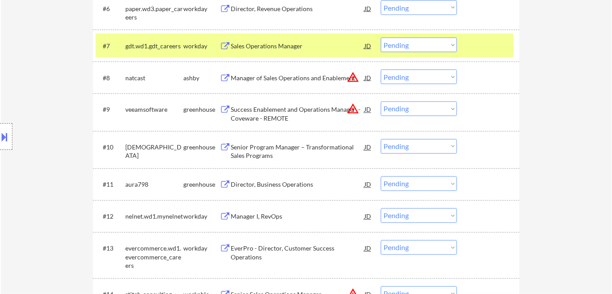
scroll to position [483, 0]
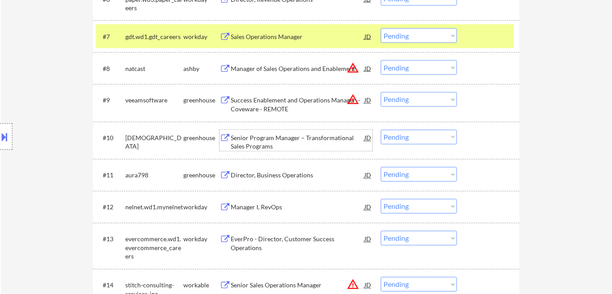
click at [287, 136] on div "Senior Program Manager – Transformational Sales Programs" at bounding box center [298, 142] width 134 height 17
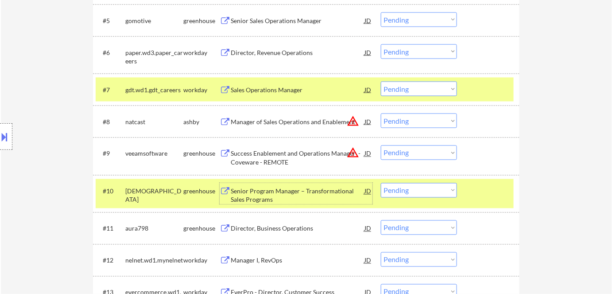
scroll to position [523, 0]
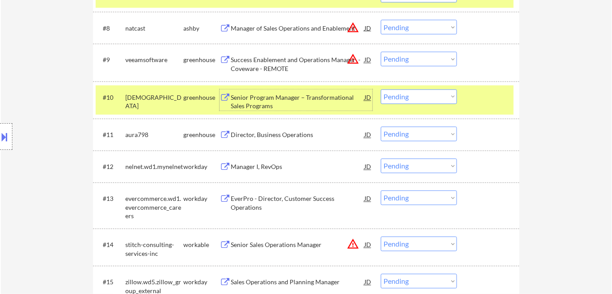
click at [416, 97] on select "Choose an option... Pending Applied Excluded (Questions) Excluded (Expired) Exc…" at bounding box center [419, 96] width 76 height 15
click at [381, 89] on select "Choose an option... Pending Applied Excluded (Questions) Excluded (Expired) Exc…" at bounding box center [419, 96] width 76 height 15
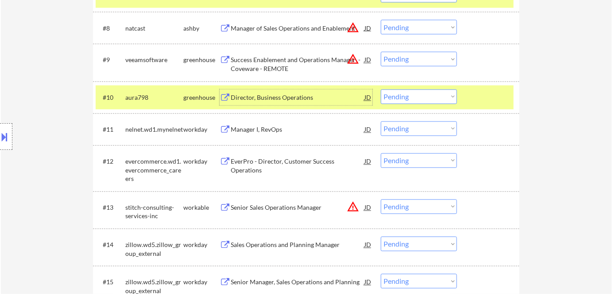
click at [266, 99] on div "Director, Business Operations" at bounding box center [298, 97] width 134 height 9
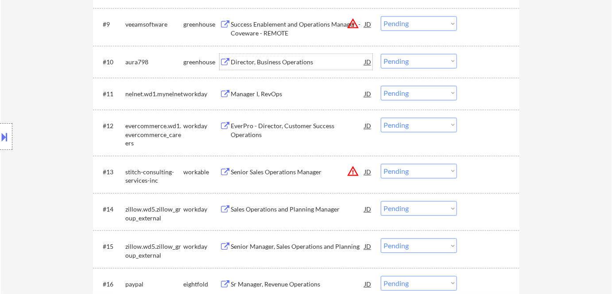
scroll to position [563, 0]
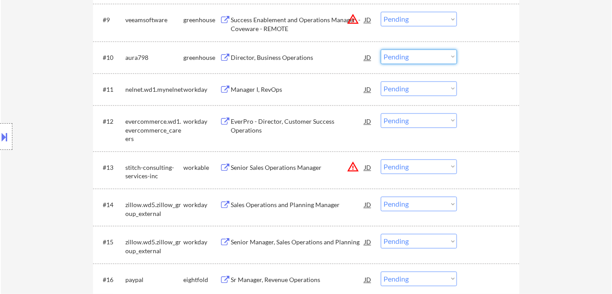
click at [407, 55] on select "Choose an option... Pending Applied Excluded (Questions) Excluded (Expired) Exc…" at bounding box center [419, 56] width 76 height 15
click at [381, 49] on select "Choose an option... Pending Applied Excluded (Questions) Excluded (Expired) Exc…" at bounding box center [419, 56] width 76 height 15
select select ""pending""
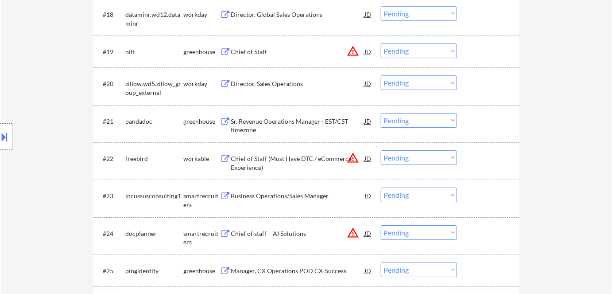
scroll to position [926, 0]
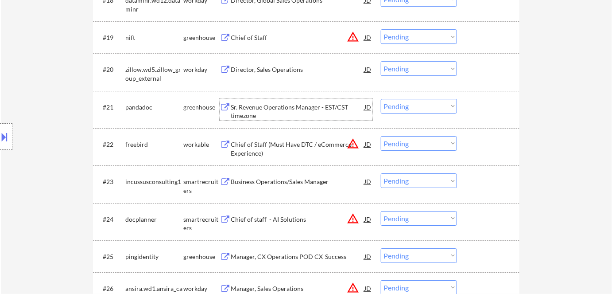
click at [293, 105] on div "Sr. Revenue Operations Manager - EST/CST timezone" at bounding box center [298, 111] width 134 height 17
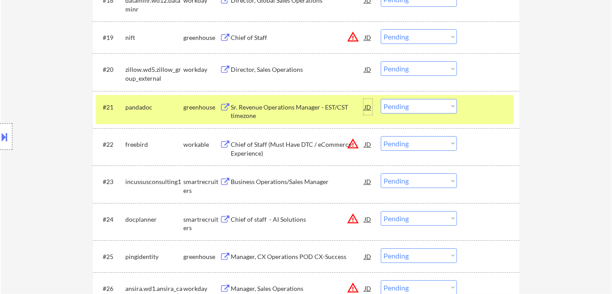
click at [369, 105] on div "JD" at bounding box center [368, 107] width 9 height 16
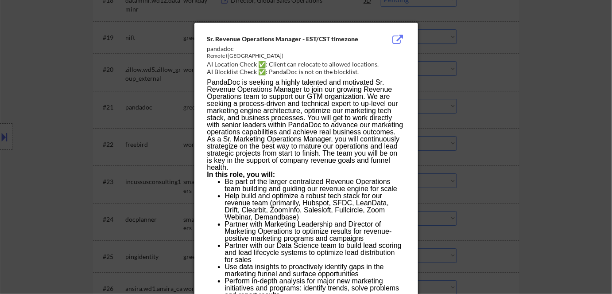
scroll to position [966, 0]
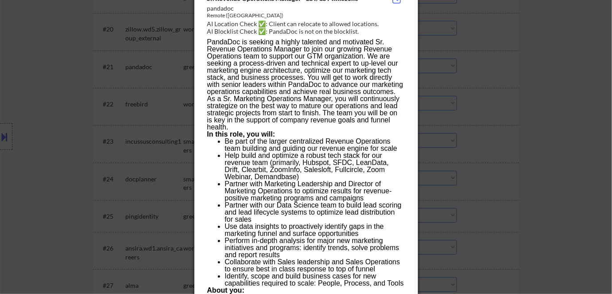
click at [41, 120] on div at bounding box center [306, 147] width 612 height 294
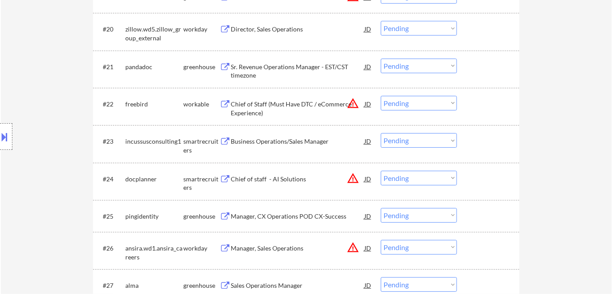
click at [394, 63] on select "Choose an option... Pending Applied Excluded (Questions) Excluded (Expired) Exc…" at bounding box center [419, 65] width 76 height 15
click at [381, 58] on select "Choose an option... Pending Applied Excluded (Questions) Excluded (Expired) Exc…" at bounding box center [419, 65] width 76 height 15
select select ""pending""
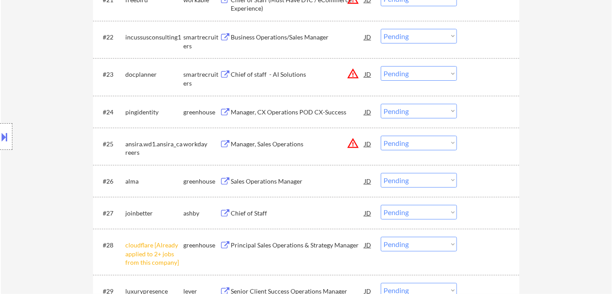
scroll to position [1046, 0]
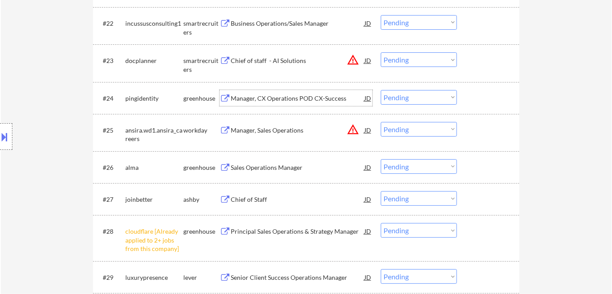
click at [285, 94] on div "Manager, CX Operations POD CX-Success" at bounding box center [298, 98] width 134 height 9
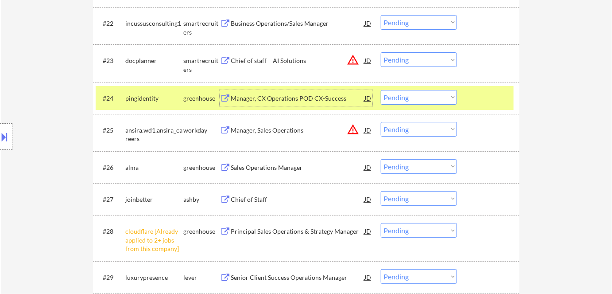
click at [408, 100] on select "Choose an option... Pending Applied Excluded (Questions) Excluded (Expired) Exc…" at bounding box center [419, 97] width 76 height 15
click at [381, 90] on select "Choose an option... Pending Applied Excluded (Questions) Excluded (Expired) Exc…" at bounding box center [419, 97] width 76 height 15
select select ""pending""
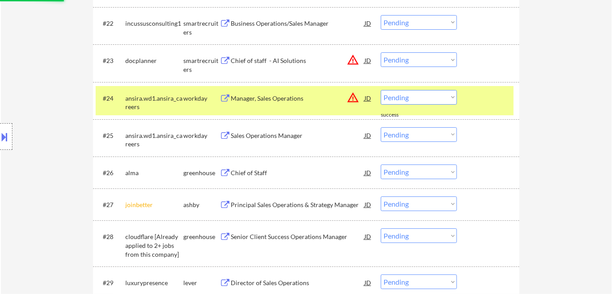
scroll to position [1087, 0]
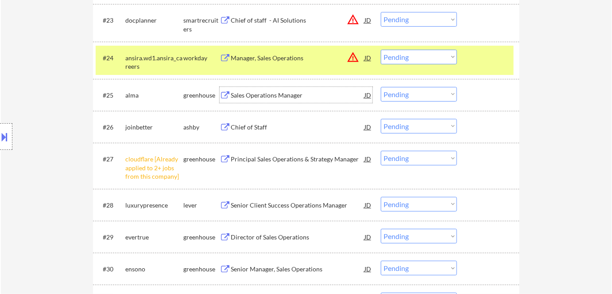
click at [274, 93] on div "Sales Operations Manager" at bounding box center [298, 95] width 134 height 9
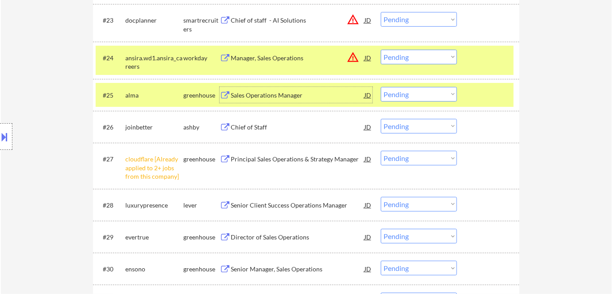
click at [387, 93] on select "Choose an option... Pending Applied Excluded (Questions) Excluded (Expired) Exc…" at bounding box center [419, 94] width 76 height 15
click at [381, 87] on select "Choose an option... Pending Applied Excluded (Questions) Excluded (Expired) Exc…" at bounding box center [419, 94] width 76 height 15
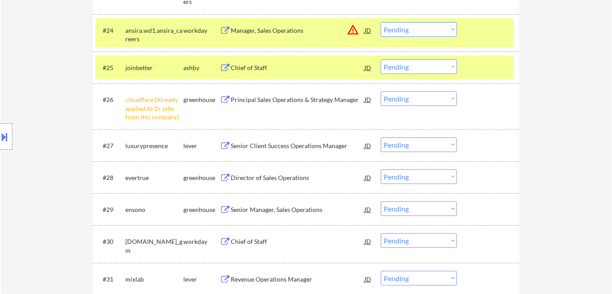
scroll to position [1127, 0]
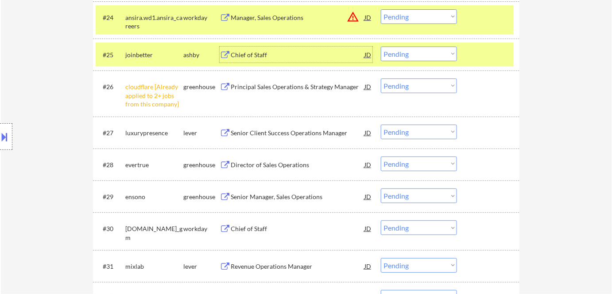
click at [243, 52] on div "Chief of Staff" at bounding box center [298, 54] width 134 height 9
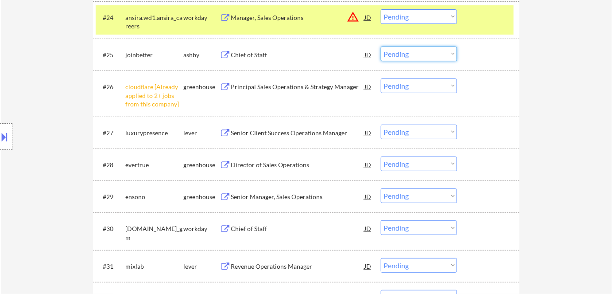
click at [411, 53] on select "Choose an option... Pending Applied Excluded (Questions) Excluded (Expired) Exc…" at bounding box center [419, 54] width 76 height 15
click at [381, 47] on select "Choose an option... Pending Applied Excluded (Questions) Excluded (Expired) Exc…" at bounding box center [419, 54] width 76 height 15
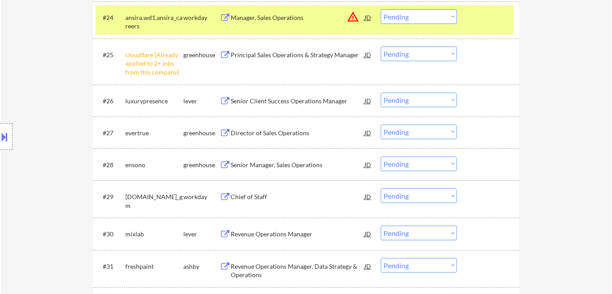
click at [387, 50] on select "Choose an option... Pending Applied Excluded (Questions) Excluded (Expired) Exc…" at bounding box center [419, 54] width 76 height 15
click at [381, 47] on select "Choose an option... Pending Applied Excluded (Questions) Excluded (Expired) Exc…" at bounding box center [419, 54] width 76 height 15
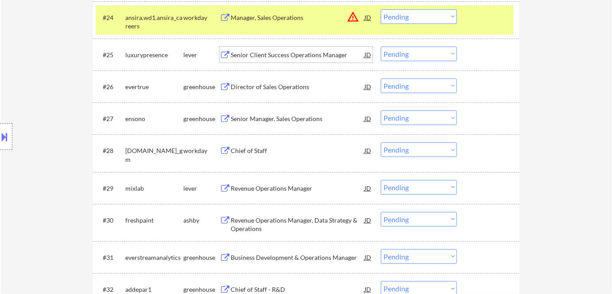
click at [279, 53] on div "Senior Client Success Operations Manager" at bounding box center [298, 54] width 134 height 9
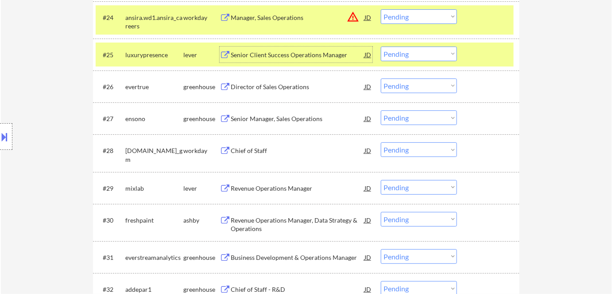
click at [412, 53] on select "Choose an option... Pending Applied Excluded (Questions) Excluded (Expired) Exc…" at bounding box center [419, 54] width 76 height 15
click at [381, 47] on select "Choose an option... Pending Applied Excluded (Questions) Excluded (Expired) Exc…" at bounding box center [419, 54] width 76 height 15
select select ""pending""
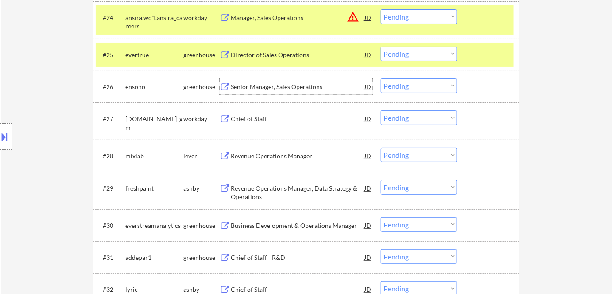
click at [287, 79] on div "Senior Manager, Sales Operations" at bounding box center [298, 86] width 134 height 16
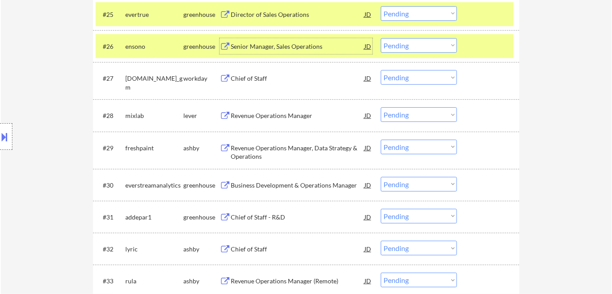
scroll to position [1208, 0]
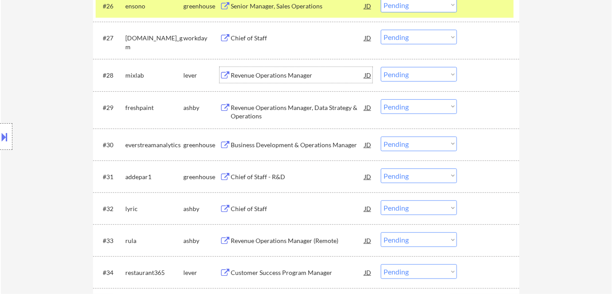
click at [293, 76] on div "Revenue Operations Manager" at bounding box center [298, 75] width 134 height 9
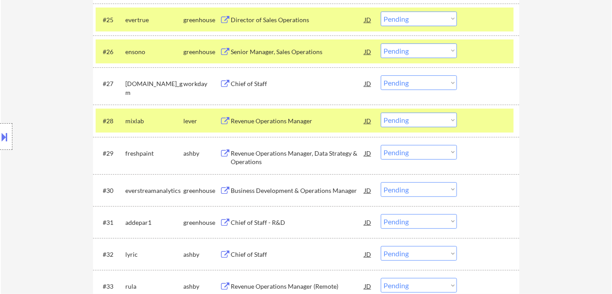
scroll to position [1176, 0]
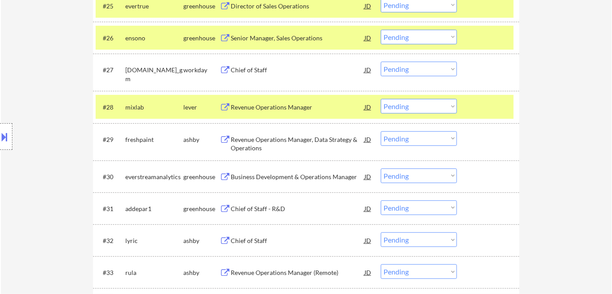
click at [399, 106] on select "Choose an option... Pending Applied Excluded (Questions) Excluded (Expired) Exc…" at bounding box center [419, 106] width 76 height 15
click at [381, 99] on select "Choose an option... Pending Applied Excluded (Questions) Excluded (Expired) Exc…" at bounding box center [419, 106] width 76 height 15
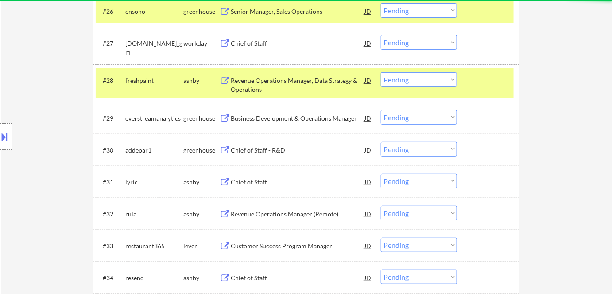
scroll to position [1216, 0]
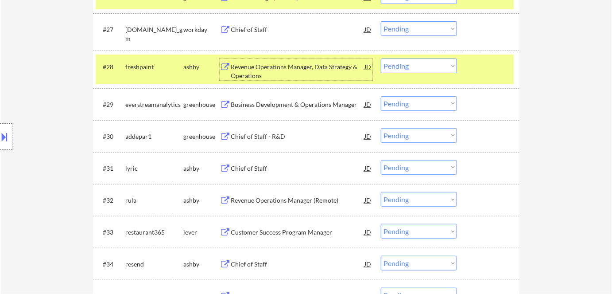
click at [311, 65] on div "Revenue Operations Manager, Data Strategy & Operations" at bounding box center [298, 70] width 134 height 17
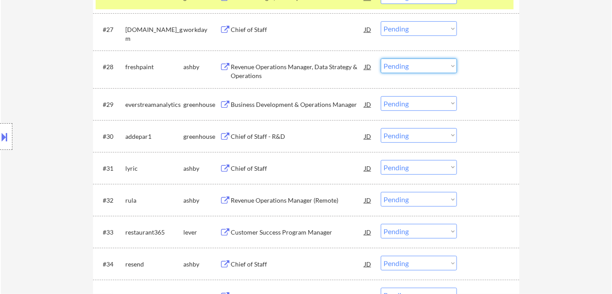
click at [403, 67] on select "Choose an option... Pending Applied Excluded (Questions) Excluded (Expired) Exc…" at bounding box center [419, 65] width 76 height 15
click at [381, 58] on select "Choose an option... Pending Applied Excluded (Questions) Excluded (Expired) Exc…" at bounding box center [419, 65] width 76 height 15
select select ""pending""
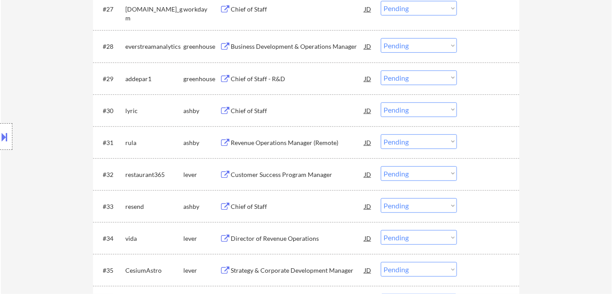
scroll to position [1256, 0]
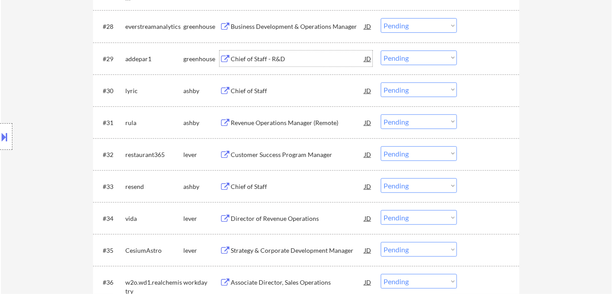
click at [269, 58] on div "Chief of Staff - R&D" at bounding box center [298, 58] width 134 height 9
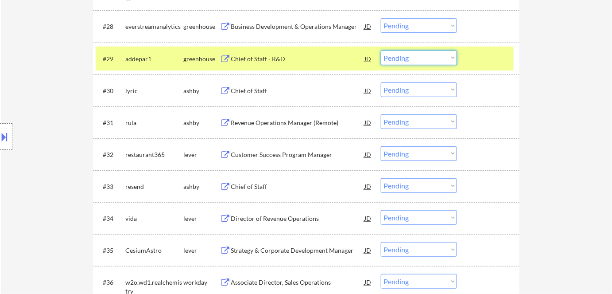
click at [406, 63] on select "Choose an option... Pending Applied Excluded (Questions) Excluded (Expired) Exc…" at bounding box center [419, 57] width 76 height 15
click at [381, 50] on select "Choose an option... Pending Applied Excluded (Questions) Excluded (Expired) Exc…" at bounding box center [419, 57] width 76 height 15
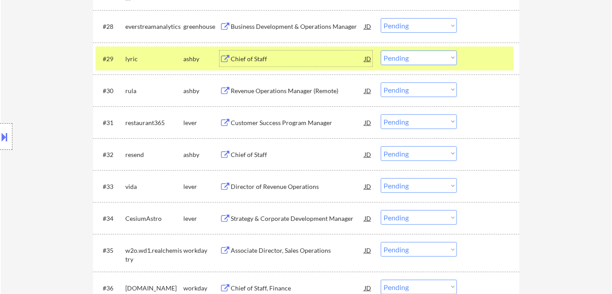
click at [254, 56] on div "Chief of Staff" at bounding box center [298, 58] width 134 height 9
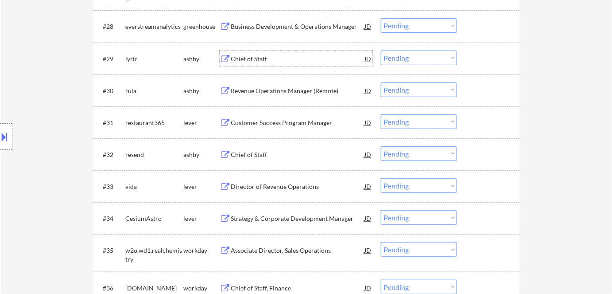
click at [394, 58] on select "Choose an option... Pending Applied Excluded (Questions) Excluded (Expired) Exc…" at bounding box center [419, 57] width 76 height 15
click at [381, 50] on select "Choose an option... Pending Applied Excluded (Questions) Excluded (Expired) Exc…" at bounding box center [419, 57] width 76 height 15
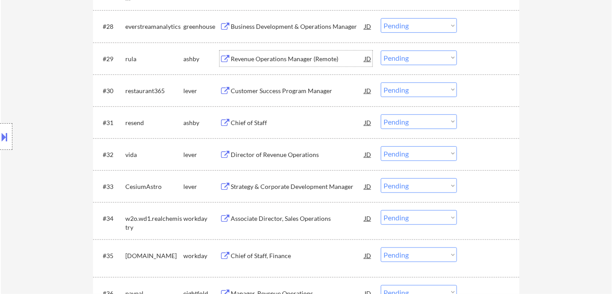
click at [253, 57] on div "Revenue Operations Manager (Remote)" at bounding box center [298, 58] width 134 height 9
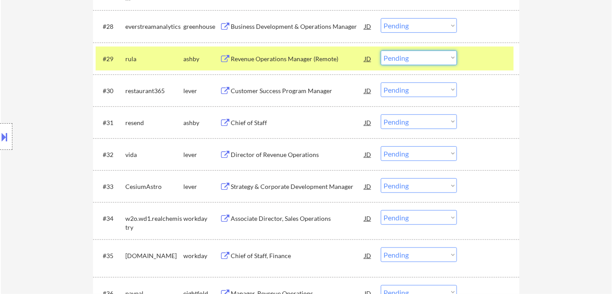
click at [418, 57] on select "Choose an option... Pending Applied Excluded (Questions) Excluded (Expired) Exc…" at bounding box center [419, 57] width 76 height 15
click at [381, 50] on select "Choose an option... Pending Applied Excluded (Questions) Excluded (Expired) Exc…" at bounding box center [419, 57] width 76 height 15
select select ""pending""
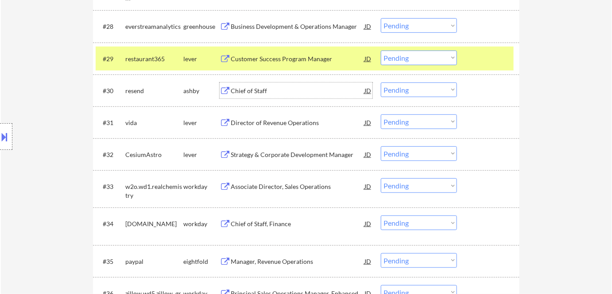
click at [264, 93] on div "Chief of Staff" at bounding box center [298, 90] width 134 height 9
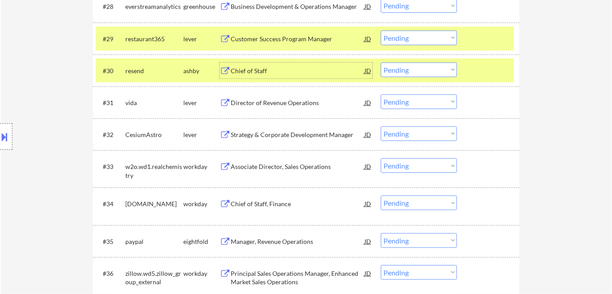
scroll to position [1283, 0]
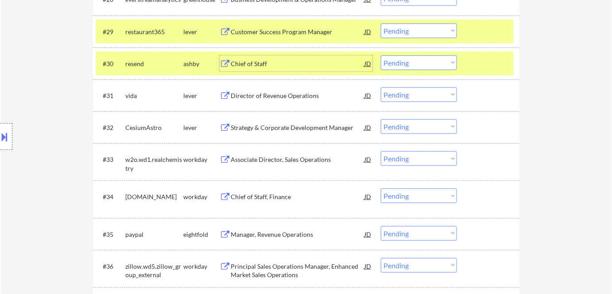
click at [412, 66] on select "Choose an option... Pending Applied Excluded (Questions) Excluded (Expired) Exc…" at bounding box center [419, 62] width 76 height 15
click at [381, 55] on select "Choose an option... Pending Applied Excluded (Questions) Excluded (Expired) Exc…" at bounding box center [419, 62] width 76 height 15
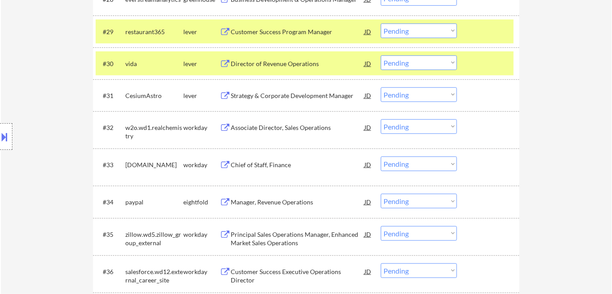
click at [293, 60] on div "Director of Revenue Operations" at bounding box center [298, 63] width 134 height 9
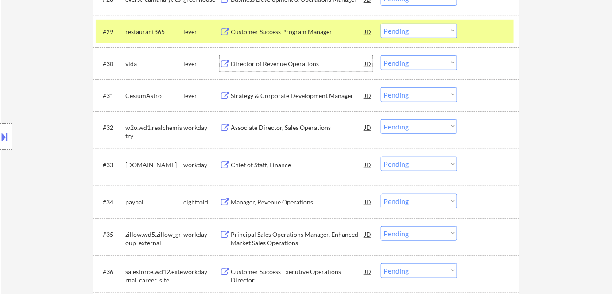
click at [404, 60] on select "Choose an option... Pending Applied Excluded (Questions) Excluded (Expired) Exc…" at bounding box center [419, 62] width 76 height 15
click at [381, 55] on select "Choose an option... Pending Applied Excluded (Questions) Excluded (Expired) Exc…" at bounding box center [419, 62] width 76 height 15
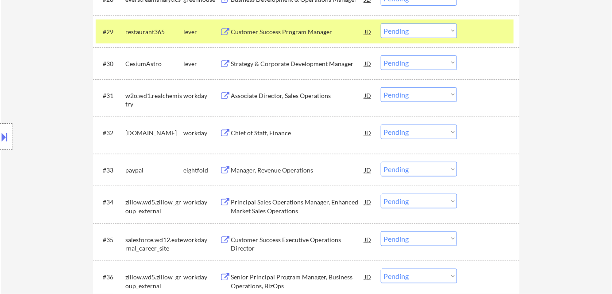
click at [301, 58] on div "Strategy & Corporate Development Manager" at bounding box center [298, 63] width 134 height 16
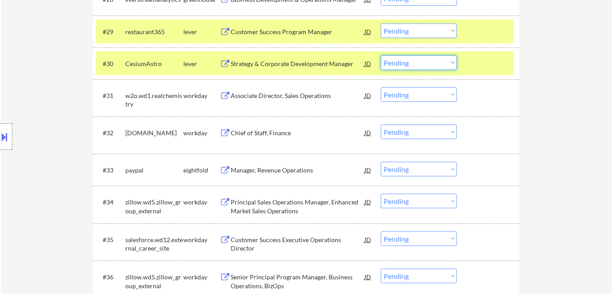
click at [399, 64] on select "Choose an option... Pending Applied Excluded (Questions) Excluded (Expired) Exc…" at bounding box center [419, 62] width 76 height 15
click at [381, 55] on select "Choose an option... Pending Applied Excluded (Questions) Excluded (Expired) Exc…" at bounding box center [419, 62] width 76 height 15
select select ""pending""
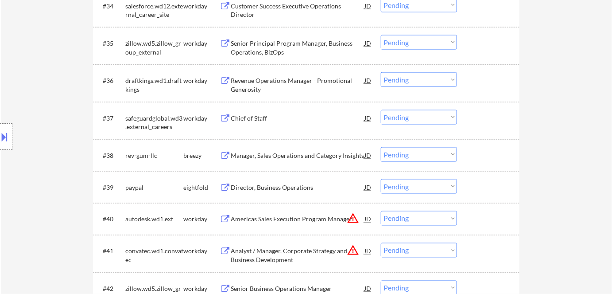
scroll to position [1525, 0]
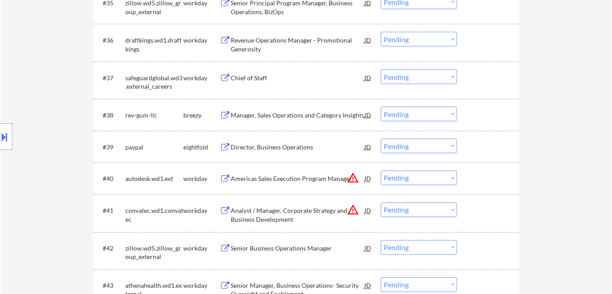
click at [287, 111] on div "Manager, Sales Operations and Category Insights" at bounding box center [298, 115] width 134 height 9
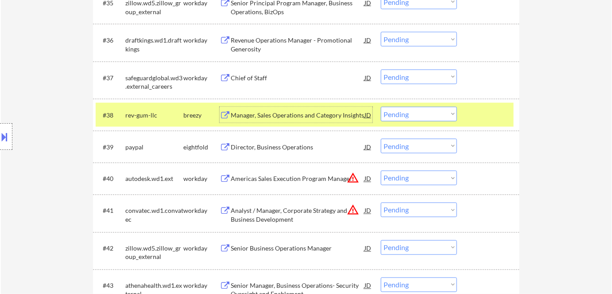
drag, startPoint x: 391, startPoint y: 116, endPoint x: 398, endPoint y: 120, distance: 8.4
click at [391, 116] on select "Choose an option... Pending Applied Excluded (Questions) Excluded (Expired) Exc…" at bounding box center [419, 114] width 76 height 15
click at [381, 107] on select "Choose an option... Pending Applied Excluded (Questions) Excluded (Expired) Exc…" at bounding box center [419, 114] width 76 height 15
select select ""pending""
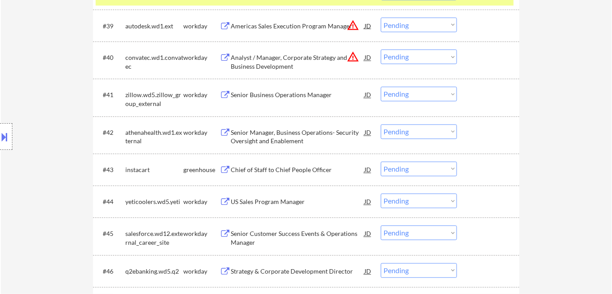
scroll to position [1686, 0]
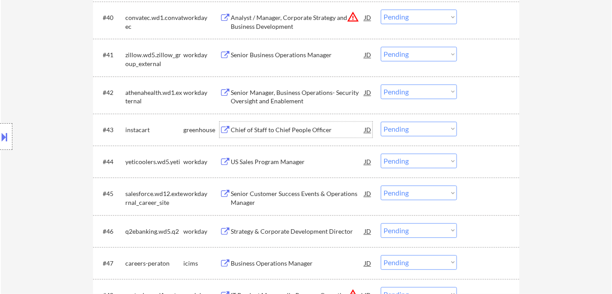
click at [273, 128] on div "Chief of Staff to Chief People Officer" at bounding box center [298, 129] width 134 height 9
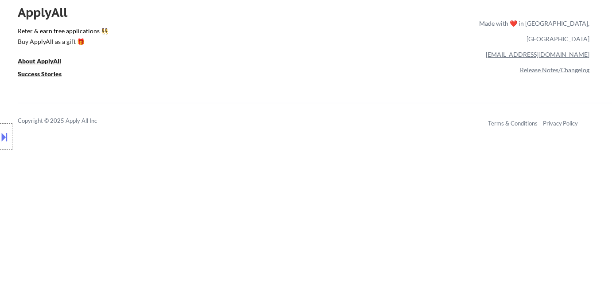
scroll to position [2652, 0]
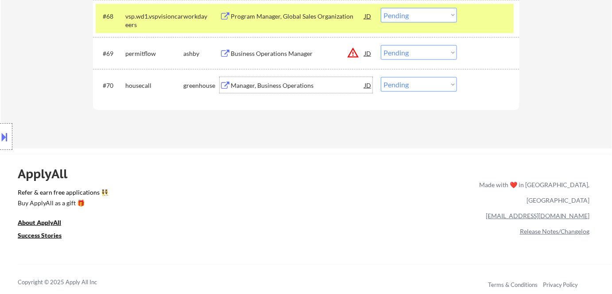
click at [275, 83] on div "Manager, Business Operations" at bounding box center [298, 85] width 134 height 9
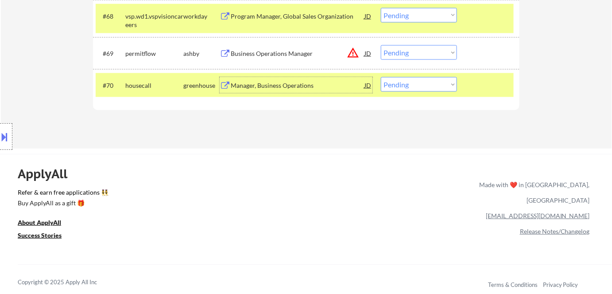
click at [416, 86] on select "Choose an option... Pending Applied Excluded (Questions) Excluded (Expired) Exc…" at bounding box center [419, 84] width 76 height 15
select select ""excluded__salary_""
click at [381, 77] on select "Choose an option... Pending Applied Excluded (Questions) Excluded (Expired) Exc…" at bounding box center [419, 84] width 76 height 15
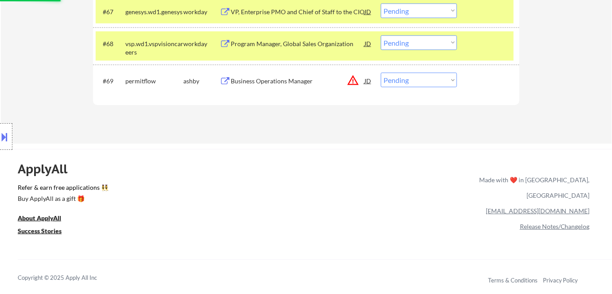
scroll to position [2612, 0]
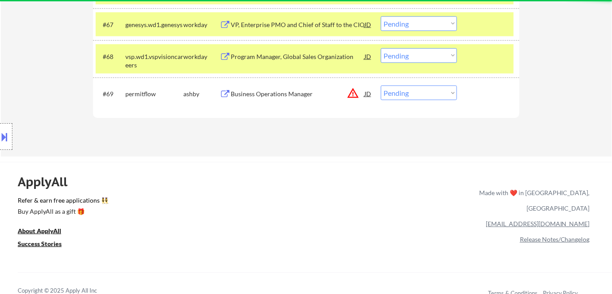
click at [291, 90] on div "Business Operations Manager" at bounding box center [298, 93] width 134 height 9
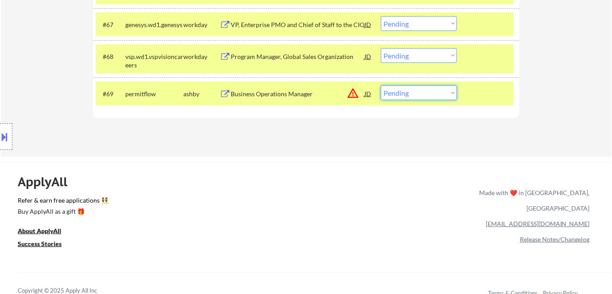
click at [415, 98] on select "Choose an option... Pending Applied Excluded (Questions) Excluded (Expired) Exc…" at bounding box center [419, 92] width 76 height 15
select select ""excluded__location_""
click at [381, 85] on select "Choose an option... Pending Applied Excluded (Questions) Excluded (Expired) Exc…" at bounding box center [419, 92] width 76 height 15
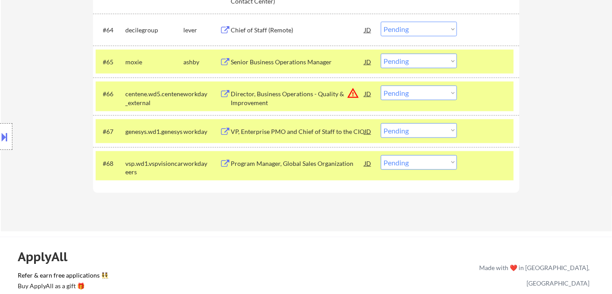
scroll to position [2492, 0]
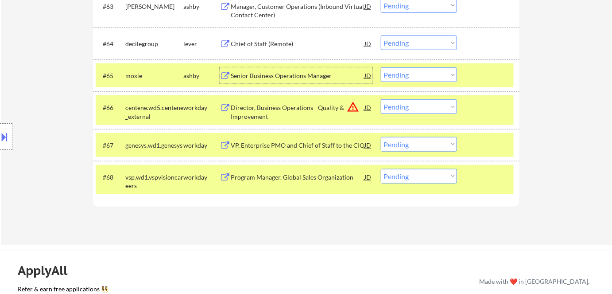
click at [303, 76] on div "Senior Business Operations Manager" at bounding box center [298, 75] width 134 height 9
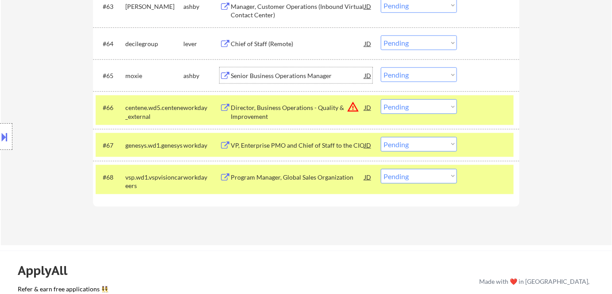
click at [405, 74] on select "Choose an option... Pending Applied Excluded (Questions) Excluded (Expired) Exc…" at bounding box center [419, 74] width 76 height 15
click at [381, 67] on select "Choose an option... Pending Applied Excluded (Questions) Excluded (Expired) Exc…" at bounding box center [419, 74] width 76 height 15
select select ""pending""
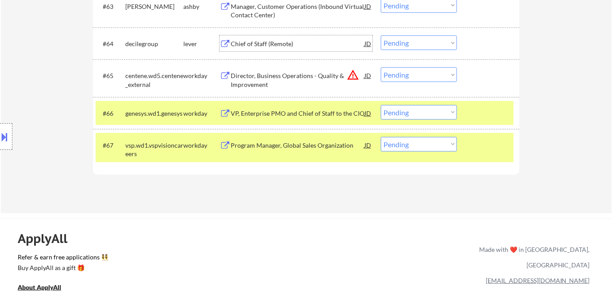
click at [247, 39] on div "Chief of Staff (Remote)" at bounding box center [298, 43] width 134 height 9
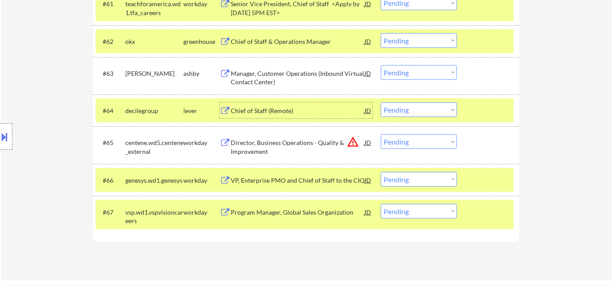
scroll to position [2411, 0]
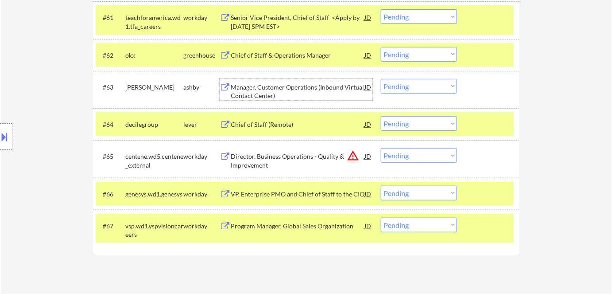
click at [309, 83] on div "Manager, Customer Operations (Inbound Virtual Contact Center)" at bounding box center [298, 91] width 134 height 17
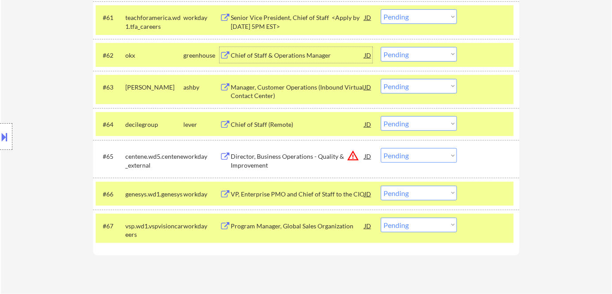
click at [274, 52] on div "Chief of Staff & Operations Manager" at bounding box center [298, 55] width 134 height 9
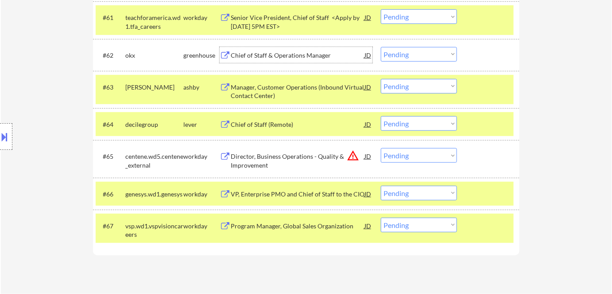
click at [405, 49] on select "Choose an option... Pending Applied Excluded (Questions) Excluded (Expired) Exc…" at bounding box center [419, 54] width 76 height 15
click at [381, 47] on select "Choose an option... Pending Applied Excluded (Questions) Excluded (Expired) Exc…" at bounding box center [419, 54] width 76 height 15
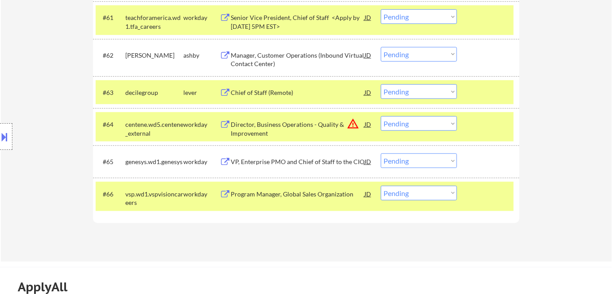
click at [400, 57] on select "Choose an option... Pending Applied Excluded (Questions) Excluded (Expired) Exc…" at bounding box center [419, 54] width 76 height 15
click at [381, 47] on select "Choose an option... Pending Applied Excluded (Questions) Excluded (Expired) Exc…" at bounding box center [419, 54] width 76 height 15
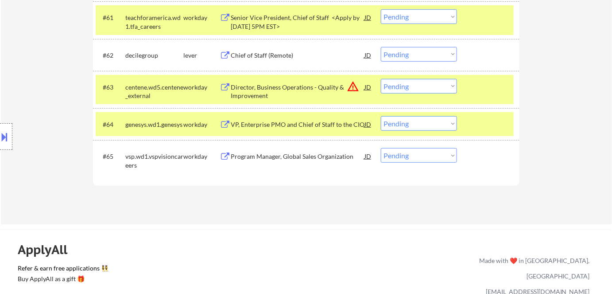
scroll to position [2371, 0]
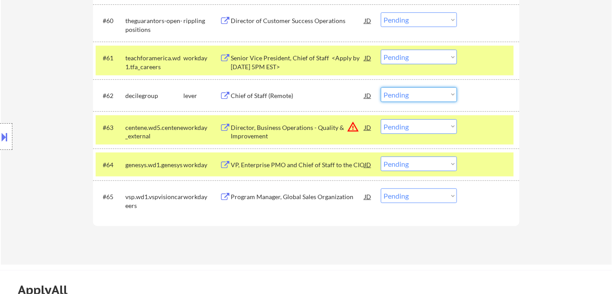
click at [418, 95] on select "Choose an option... Pending Applied Excluded (Questions) Excluded (Expired) Exc…" at bounding box center [419, 94] width 76 height 15
click at [381, 87] on select "Choose an option... Pending Applied Excluded (Questions) Excluded (Expired) Exc…" at bounding box center [419, 94] width 76 height 15
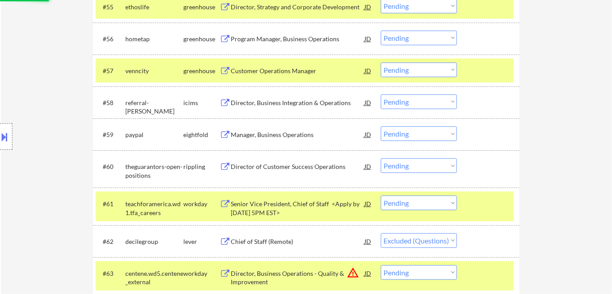
scroll to position [2209, 0]
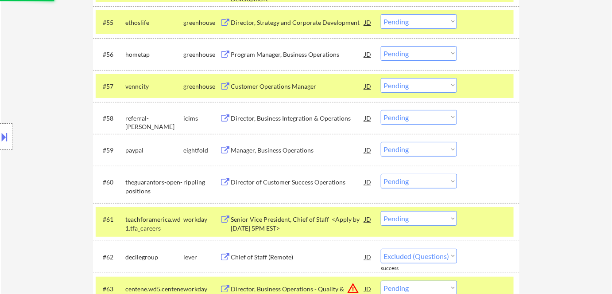
click at [269, 182] on div "Director of Customer Success Operations" at bounding box center [298, 182] width 134 height 9
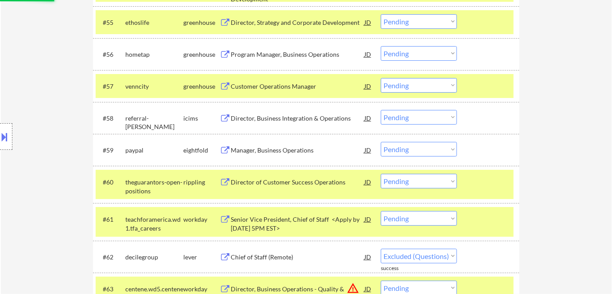
select select ""pending""
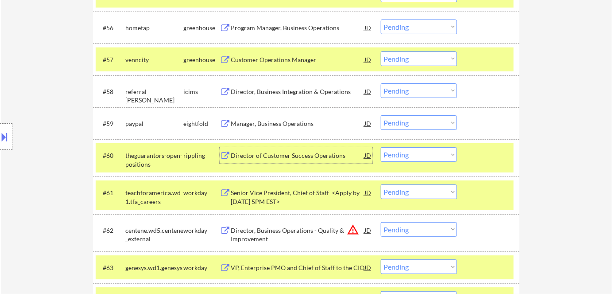
scroll to position [2250, 0]
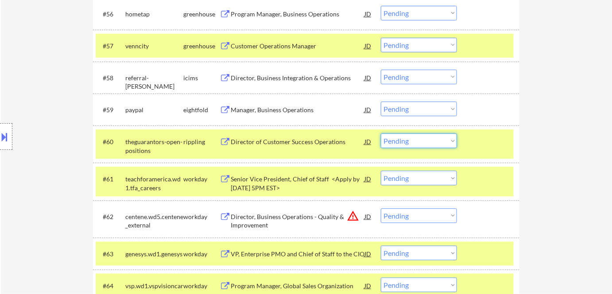
drag, startPoint x: 400, startPoint y: 140, endPoint x: 406, endPoint y: 141, distance: 5.8
click at [400, 140] on select "Choose an option... Pending Applied Excluded (Questions) Excluded (Expired) Exc…" at bounding box center [419, 140] width 76 height 15
click at [381, 133] on select "Choose an option... Pending Applied Excluded (Questions) Excluded (Expired) Exc…" at bounding box center [419, 140] width 76 height 15
select select ""pending""
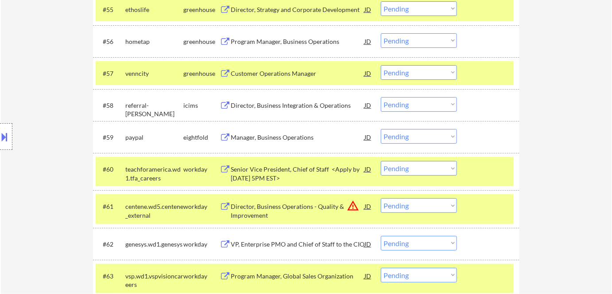
scroll to position [2209, 0]
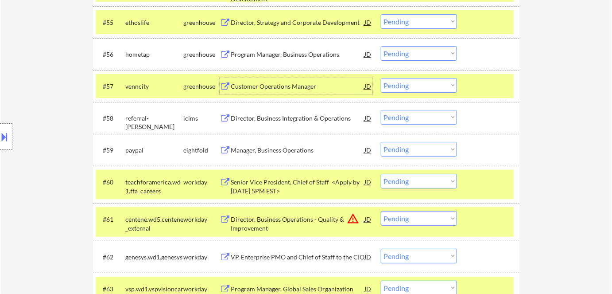
click at [252, 83] on div "Customer Operations Manager" at bounding box center [298, 86] width 134 height 9
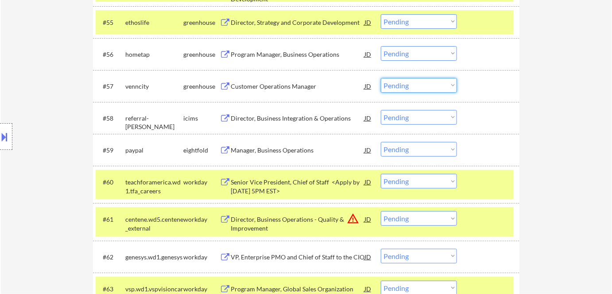
click at [404, 85] on select "Choose an option... Pending Applied Excluded (Questions) Excluded (Expired) Exc…" at bounding box center [419, 85] width 76 height 15
click at [291, 90] on div "Customer Operations Manager" at bounding box center [298, 86] width 134 height 9
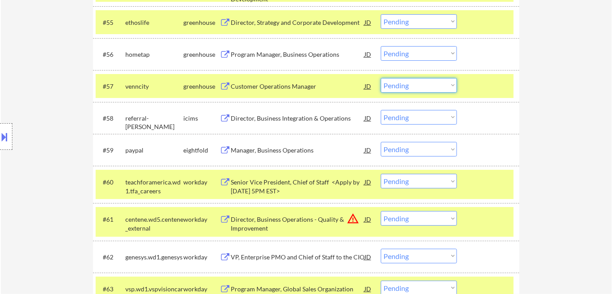
click at [401, 84] on select "Choose an option... Pending Applied Excluded (Questions) Excluded (Expired) Exc…" at bounding box center [419, 85] width 76 height 15
click at [381, 78] on select "Choose an option... Pending Applied Excluded (Questions) Excluded (Expired) Exc…" at bounding box center [419, 85] width 76 height 15
select select ""pending""
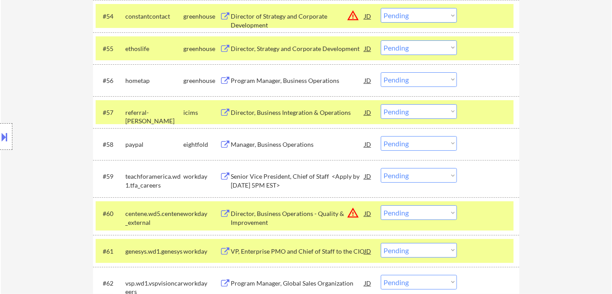
scroll to position [2169, 0]
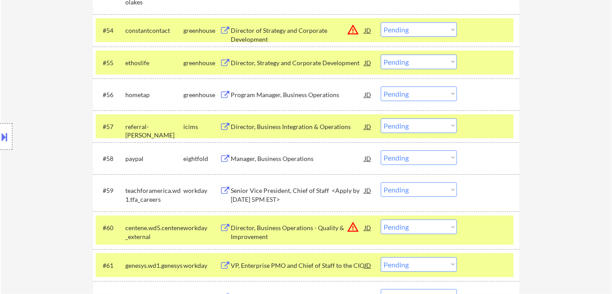
click at [291, 91] on div "Program Manager, Business Operations" at bounding box center [298, 94] width 134 height 9
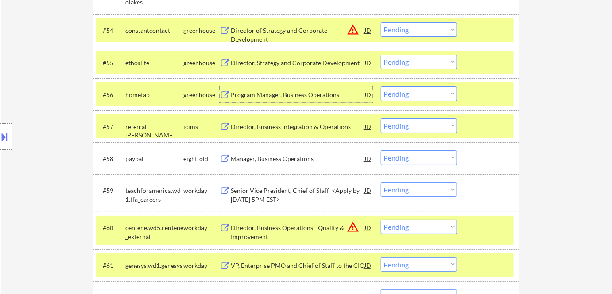
click at [421, 94] on select "Choose an option... Pending Applied Excluded (Questions) Excluded (Expired) Exc…" at bounding box center [419, 93] width 76 height 15
click at [381, 86] on select "Choose an option... Pending Applied Excluded (Questions) Excluded (Expired) Exc…" at bounding box center [419, 93] width 76 height 15
click at [275, 62] on div "Director, Strategy and Corporate Development" at bounding box center [298, 62] width 134 height 9
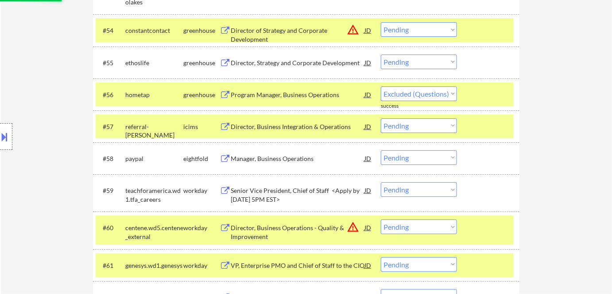
select select ""pending""
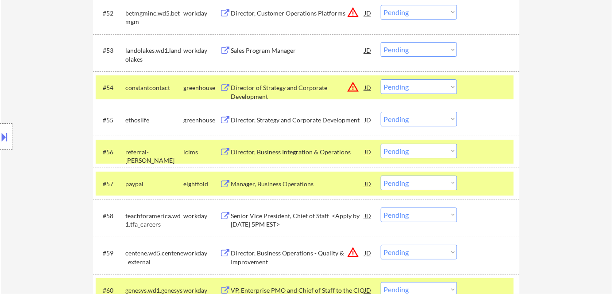
scroll to position [2124, 0]
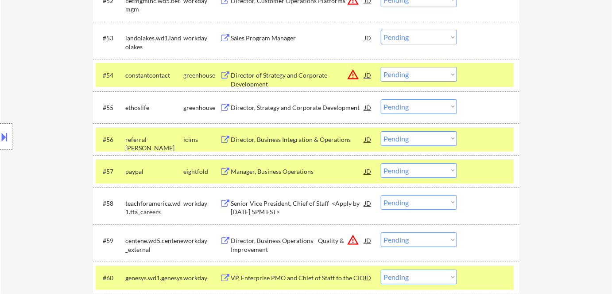
click at [411, 105] on select "Choose an option... Pending Applied Excluded (Questions) Excluded (Expired) Exc…" at bounding box center [419, 106] width 76 height 15
click at [381, 99] on select "Choose an option... Pending Applied Excluded (Questions) Excluded (Expired) Exc…" at bounding box center [419, 106] width 76 height 15
select select ""pending""
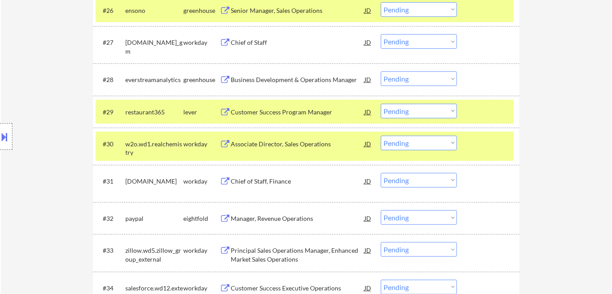
scroll to position [1198, 0]
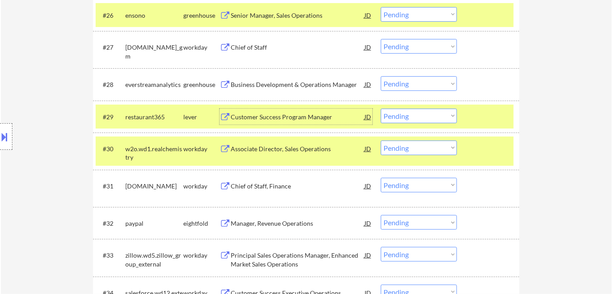
click at [274, 116] on div "Customer Success Program Manager" at bounding box center [298, 116] width 134 height 9
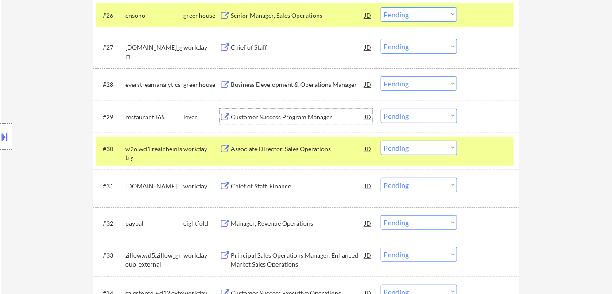
click at [406, 119] on select "Choose an option... Pending Applied Excluded (Questions) Excluded (Expired) Exc…" at bounding box center [419, 116] width 76 height 15
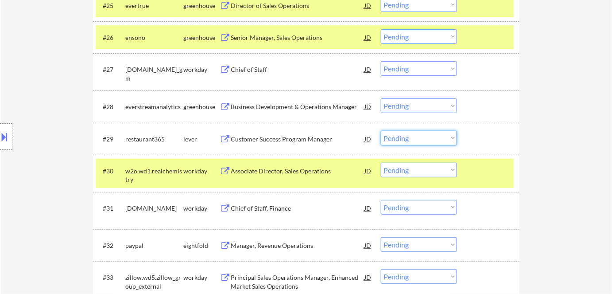
scroll to position [1159, 0]
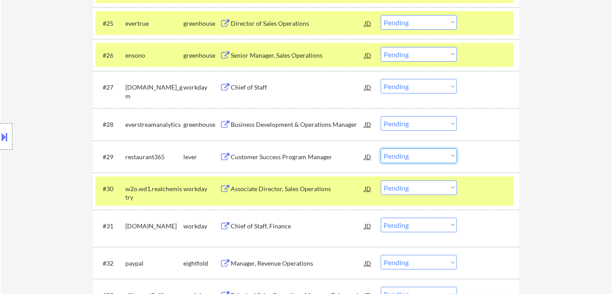
click at [283, 128] on div "Business Development & Operations Manager" at bounding box center [298, 124] width 134 height 9
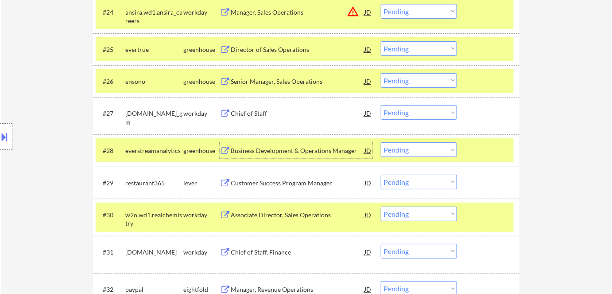
scroll to position [1118, 0]
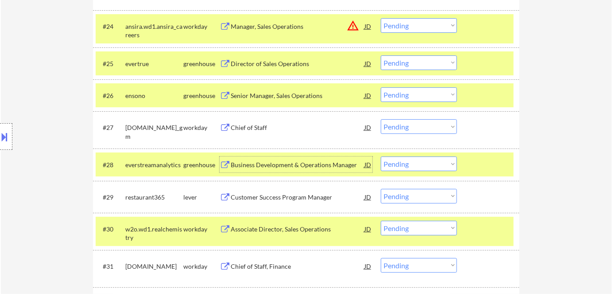
click at [284, 65] on div "Director of Sales Operations" at bounding box center [298, 63] width 134 height 9
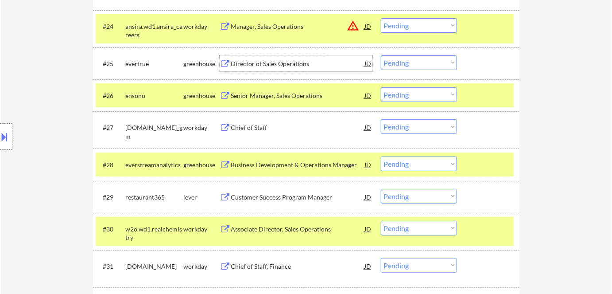
click at [399, 65] on select "Choose an option... Pending Applied Excluded (Questions) Excluded (Expired) Exc…" at bounding box center [419, 62] width 76 height 15
click at [381, 55] on select "Choose an option... Pending Applied Excluded (Questions) Excluded (Expired) Exc…" at bounding box center [419, 62] width 76 height 15
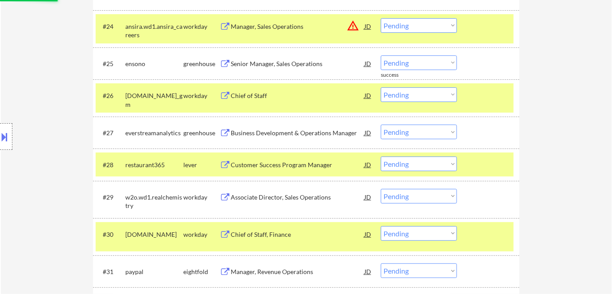
click at [258, 95] on div "Chief of Staff" at bounding box center [298, 95] width 134 height 9
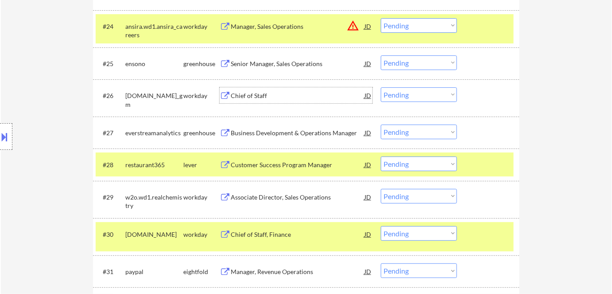
click at [272, 64] on div "Senior Manager, Sales Operations" at bounding box center [298, 63] width 134 height 9
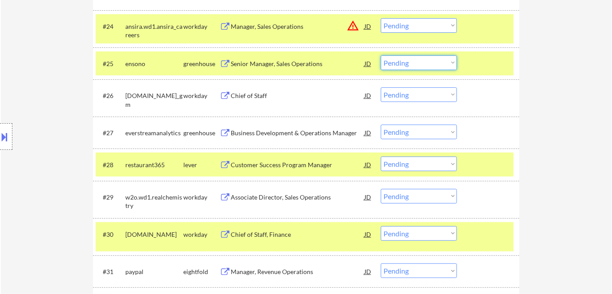
click at [405, 62] on select "Choose an option... Pending Applied Excluded (Questions) Excluded (Expired) Exc…" at bounding box center [419, 62] width 76 height 15
click at [381, 55] on select "Choose an option... Pending Applied Excluded (Questions) Excluded (Expired) Exc…" at bounding box center [419, 62] width 76 height 15
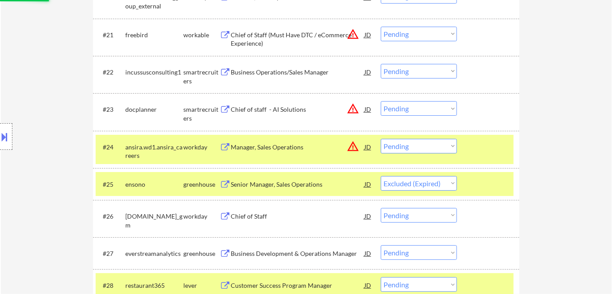
scroll to position [997, 0]
select select ""pending""
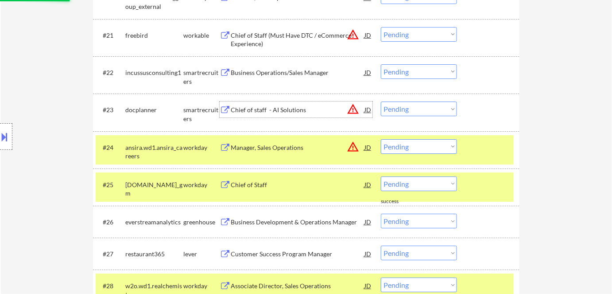
click at [263, 109] on div "Chief of staff - AI Solutions" at bounding box center [298, 109] width 134 height 9
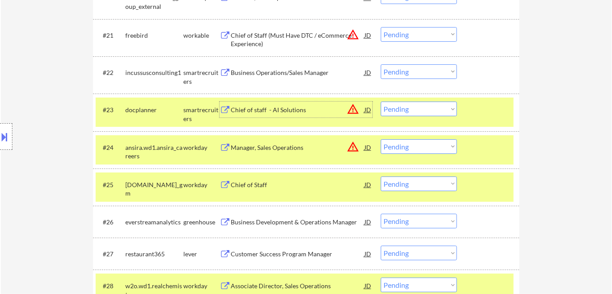
click at [397, 103] on select "Choose an option... Pending Applied Excluded (Questions) Excluded (Expired) Exc…" at bounding box center [419, 108] width 76 height 15
click at [381, 101] on select "Choose an option... Pending Applied Excluded (Questions) Excluded (Expired) Exc…" at bounding box center [419, 108] width 76 height 15
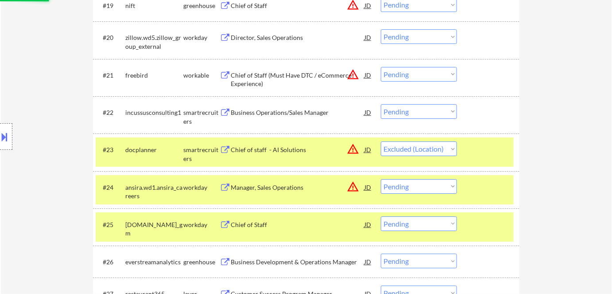
scroll to position [957, 0]
click at [286, 115] on div "Business Operations/Sales Manager" at bounding box center [298, 113] width 134 height 9
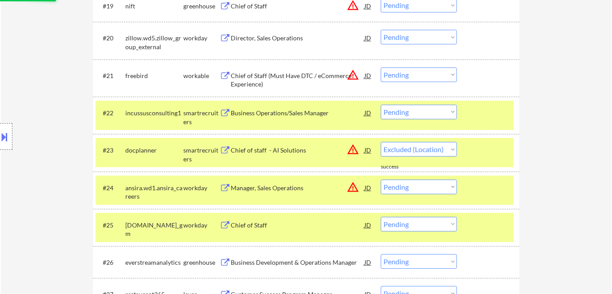
select select ""pending""
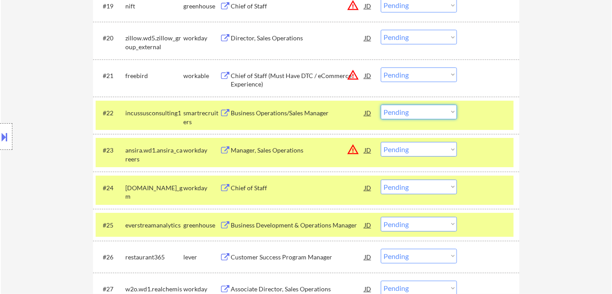
click at [404, 113] on select "Choose an option... Pending Applied Excluded (Questions) Excluded (Expired) Exc…" at bounding box center [419, 112] width 76 height 15
click at [415, 114] on select "Choose an option... Pending Applied Excluded (Questions) Excluded (Expired) Exc…" at bounding box center [419, 112] width 76 height 15
click at [381, 105] on select "Choose an option... Pending Applied Excluded (Questions) Excluded (Expired) Exc…" at bounding box center [419, 112] width 76 height 15
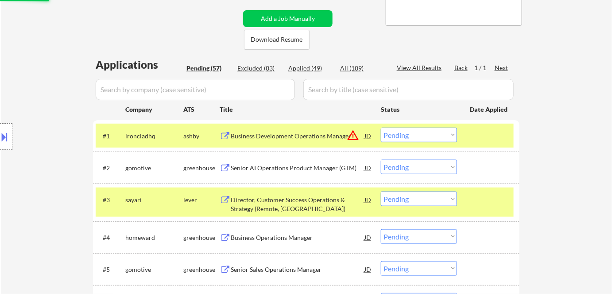
scroll to position [97, 0]
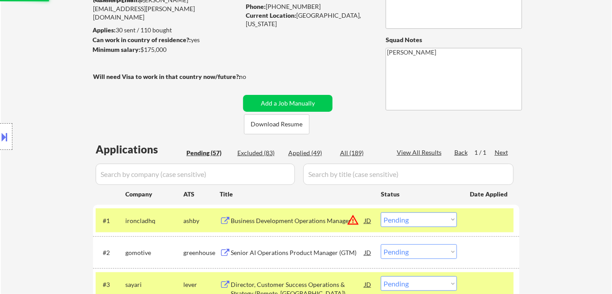
select select ""pending""
click at [298, 153] on div "Applied (50)" at bounding box center [310, 152] width 44 height 9
select select ""applied""
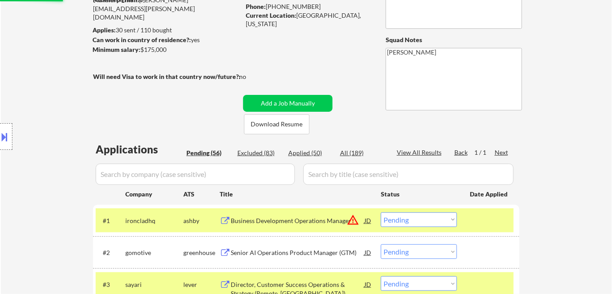
select select ""applied""
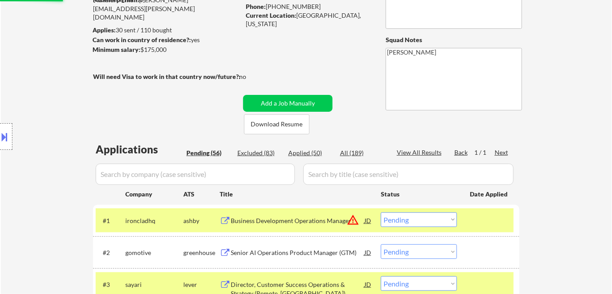
select select ""applied""
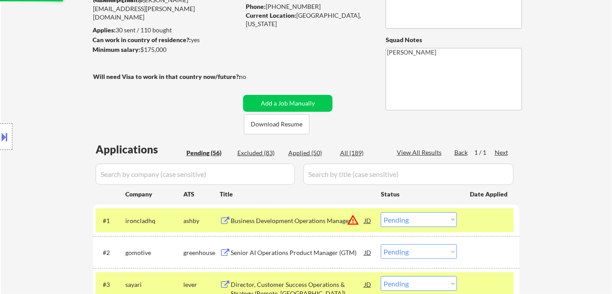
select select ""applied""
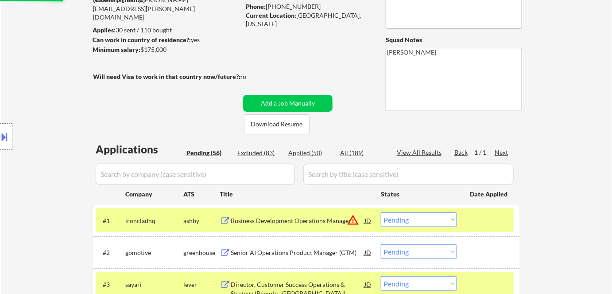
select select ""applied""
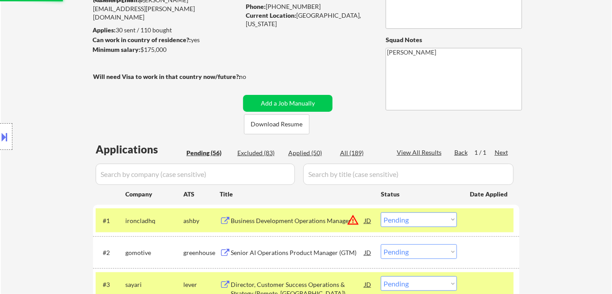
select select ""applied""
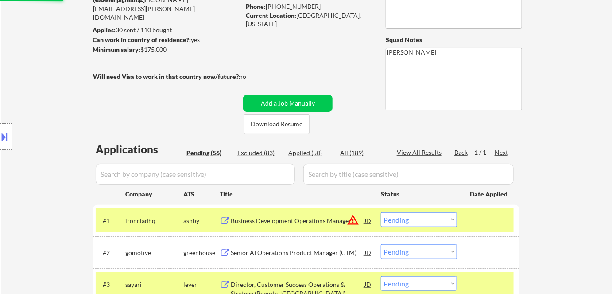
select select ""applied""
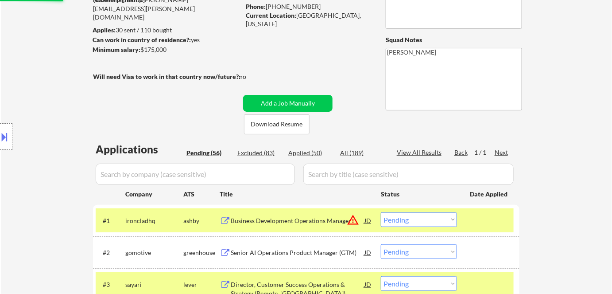
select select ""applied""
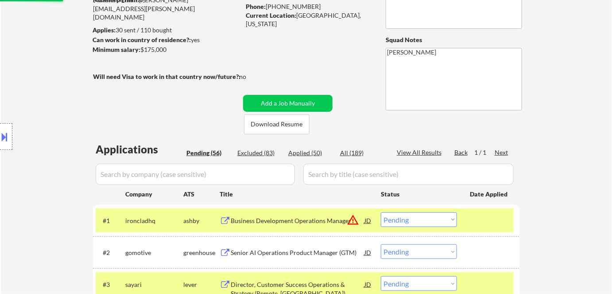
select select ""applied""
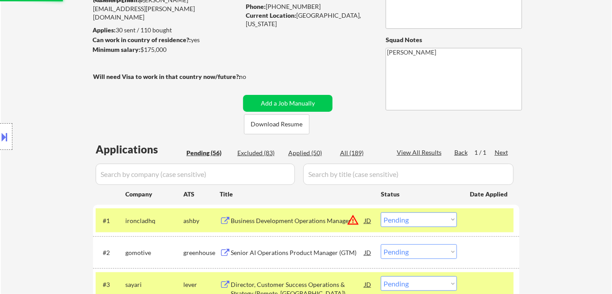
select select ""applied""
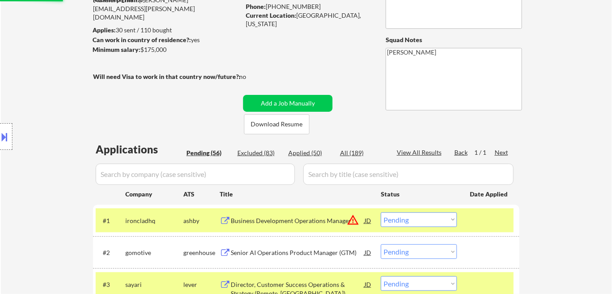
select select ""applied""
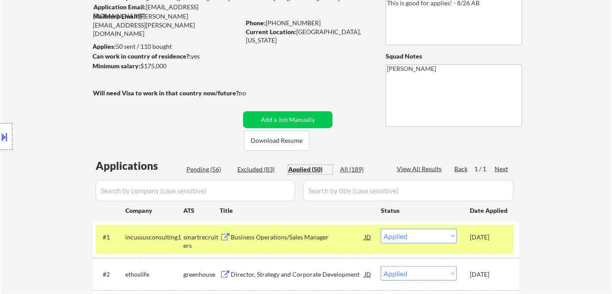
scroll to position [241, 0]
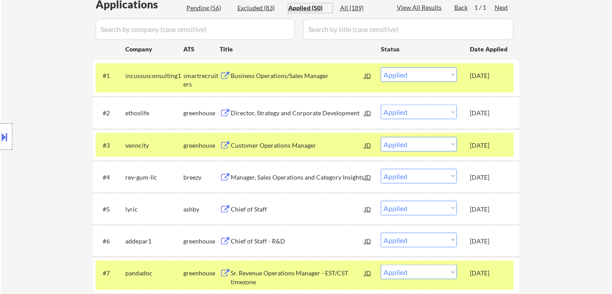
click at [286, 141] on div "Customer Operations Manager" at bounding box center [298, 145] width 134 height 9
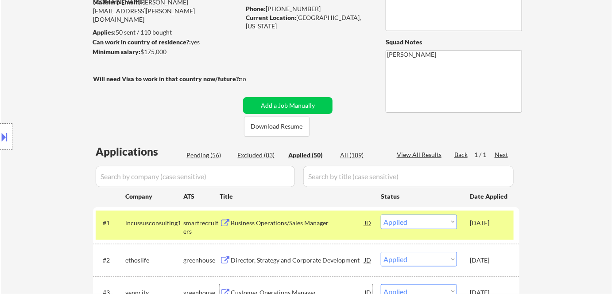
scroll to position [80, 0]
